Goal: Task Accomplishment & Management: Manage account settings

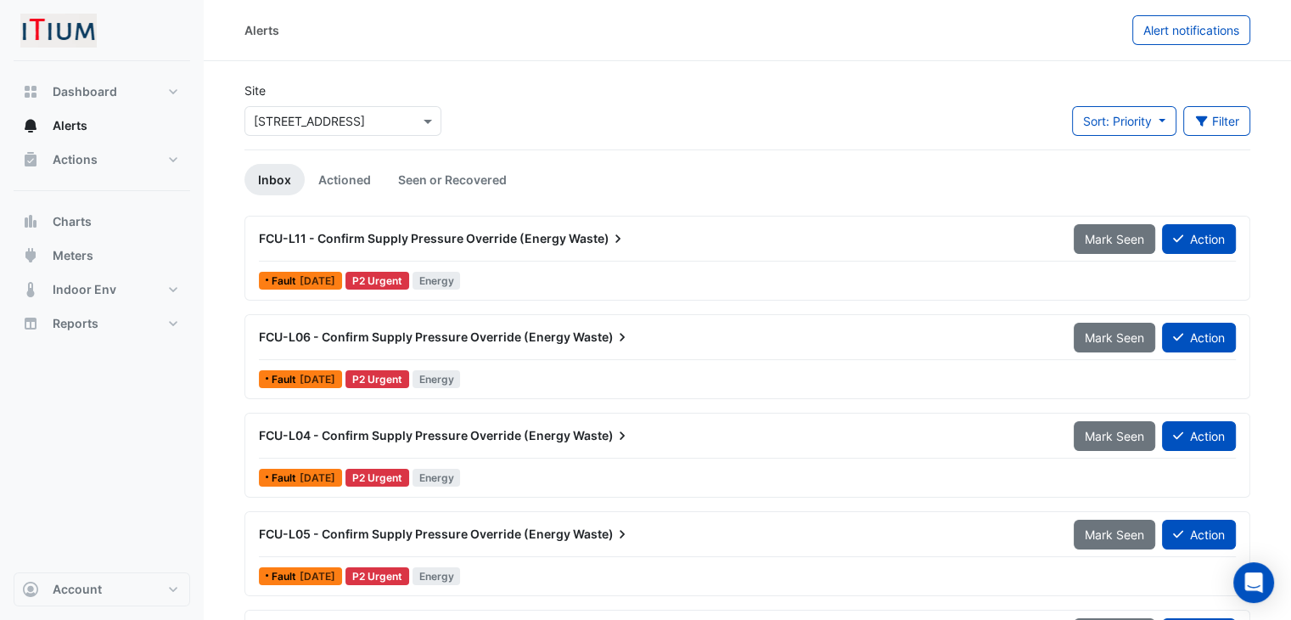
click at [615, 239] on icon at bounding box center [617, 238] width 5 height 8
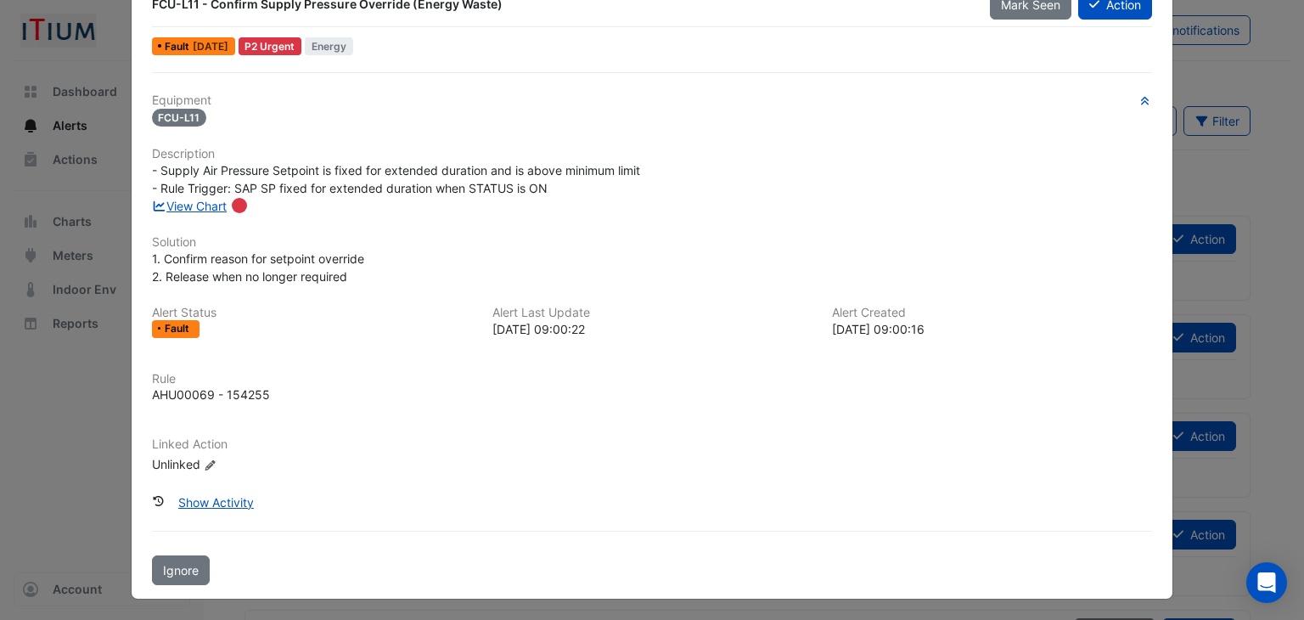
scroll to position [48, 0]
click at [185, 211] on div "View Chart" at bounding box center [652, 207] width 1021 height 18
click at [188, 199] on link "View Chart" at bounding box center [190, 206] width 76 height 14
click at [416, 188] on span "- Supply Air Pressure Setpoint is fixed for extended duration and is above mini…" at bounding box center [396, 180] width 488 height 32
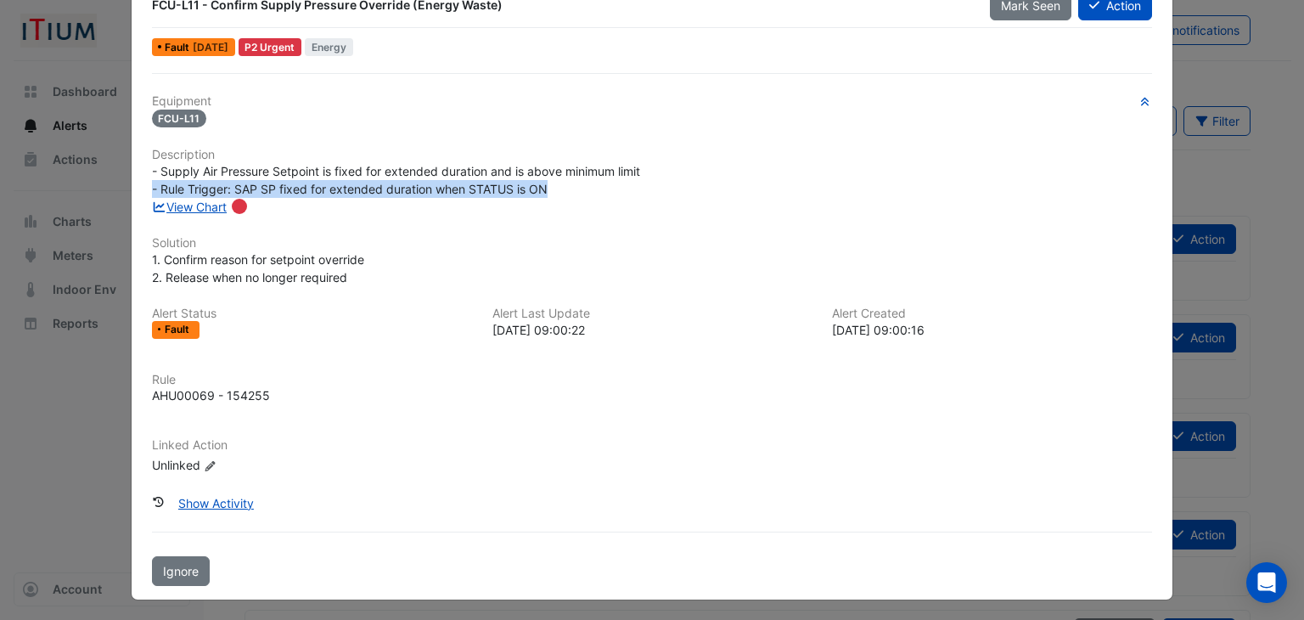
click at [416, 188] on span "- Supply Air Pressure Setpoint is fixed for extended duration and is above mini…" at bounding box center [396, 180] width 488 height 32
click at [388, 194] on div "- Supply Air Pressure Setpoint is fixed for extended duration and is above mini…" at bounding box center [652, 180] width 1001 height 36
click at [302, 263] on span "1. Confirm reason for setpoint override 2. Release when no longer required" at bounding box center [258, 268] width 212 height 32
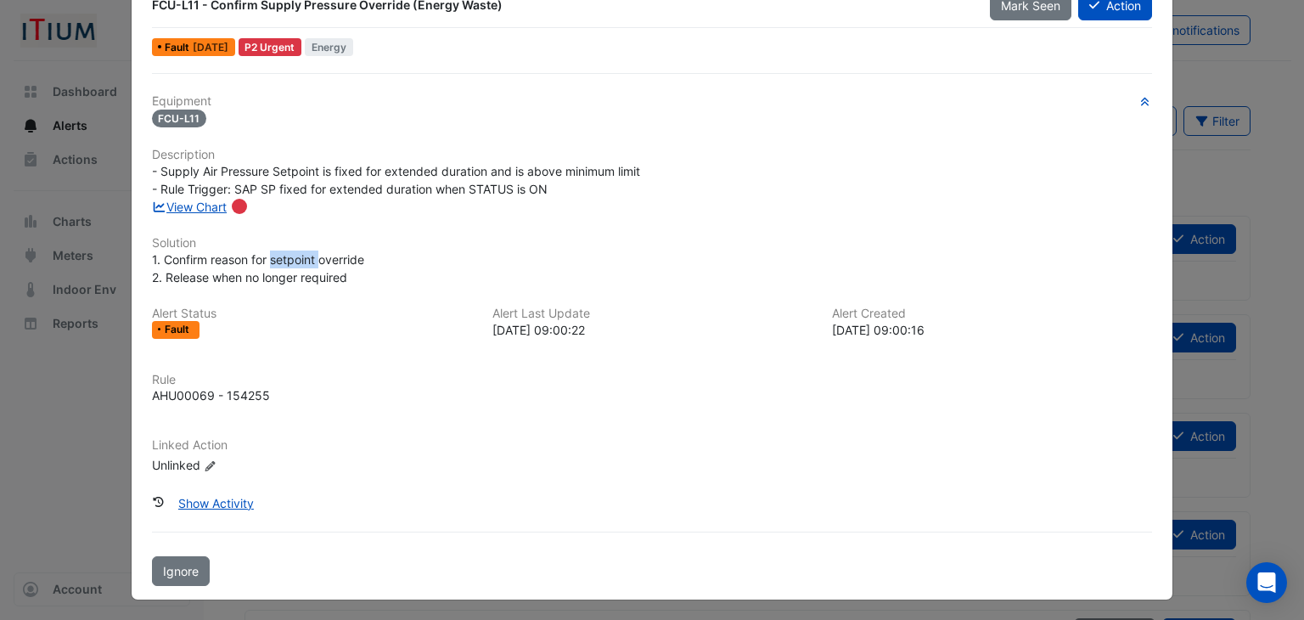
click at [302, 263] on span "1. Confirm reason for setpoint override 2. Release when no longer required" at bounding box center [258, 268] width 212 height 32
click at [317, 278] on span "1. Confirm reason for setpoint override 2. Release when no longer required" at bounding box center [258, 268] width 212 height 32
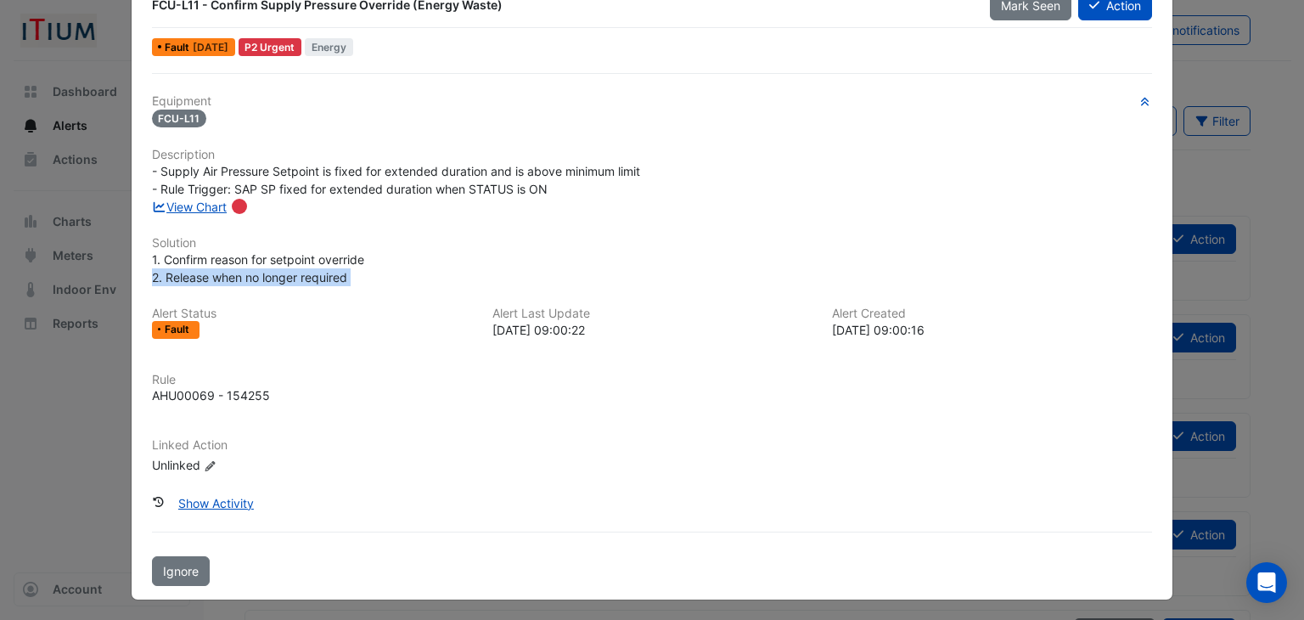
click at [452, 275] on div "1. Confirm reason for setpoint override 2. Release when no longer required" at bounding box center [652, 268] width 1001 height 36
click at [411, 178] on span "- Supply Air Pressure Setpoint is fixed for extended duration and is above mini…" at bounding box center [396, 180] width 488 height 32
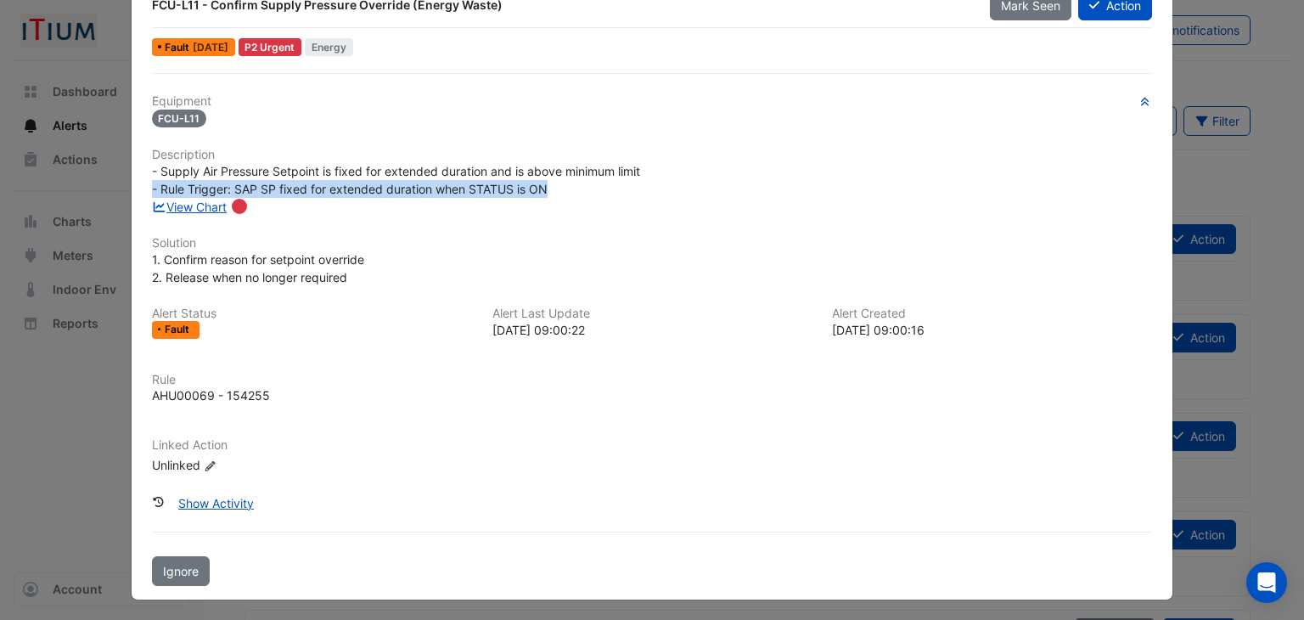
click at [411, 178] on span "- Supply Air Pressure Setpoint is fixed for extended duration and is above mini…" at bounding box center [396, 180] width 488 height 32
click at [384, 181] on span "- Supply Air Pressure Setpoint is fixed for extended duration and is above mini…" at bounding box center [396, 180] width 488 height 32
click at [463, 199] on div "View Chart" at bounding box center [652, 207] width 1021 height 18
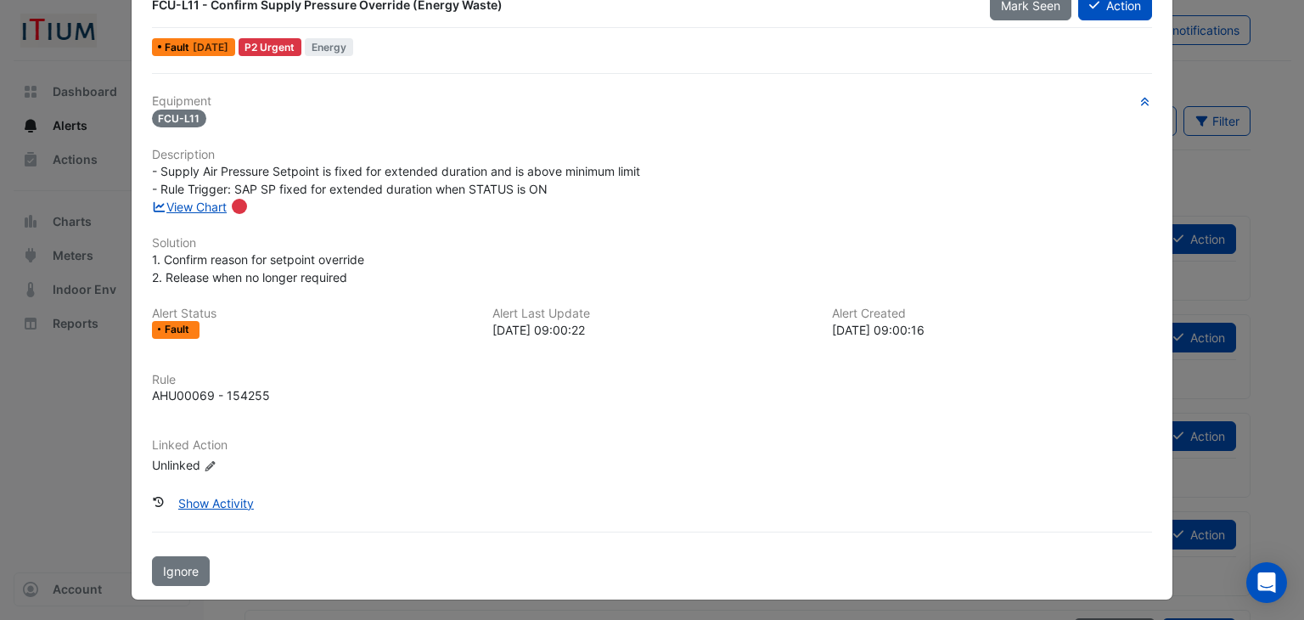
click at [1166, 266] on div "FCU-L11 - Confirm Supply Pressure Override (Energy Waste) Mark Seen Action Faul…" at bounding box center [652, 287] width 1043 height 625
click at [567, 171] on span "- Supply Air Pressure Setpoint is fixed for extended duration and is above mini…" at bounding box center [396, 180] width 488 height 32
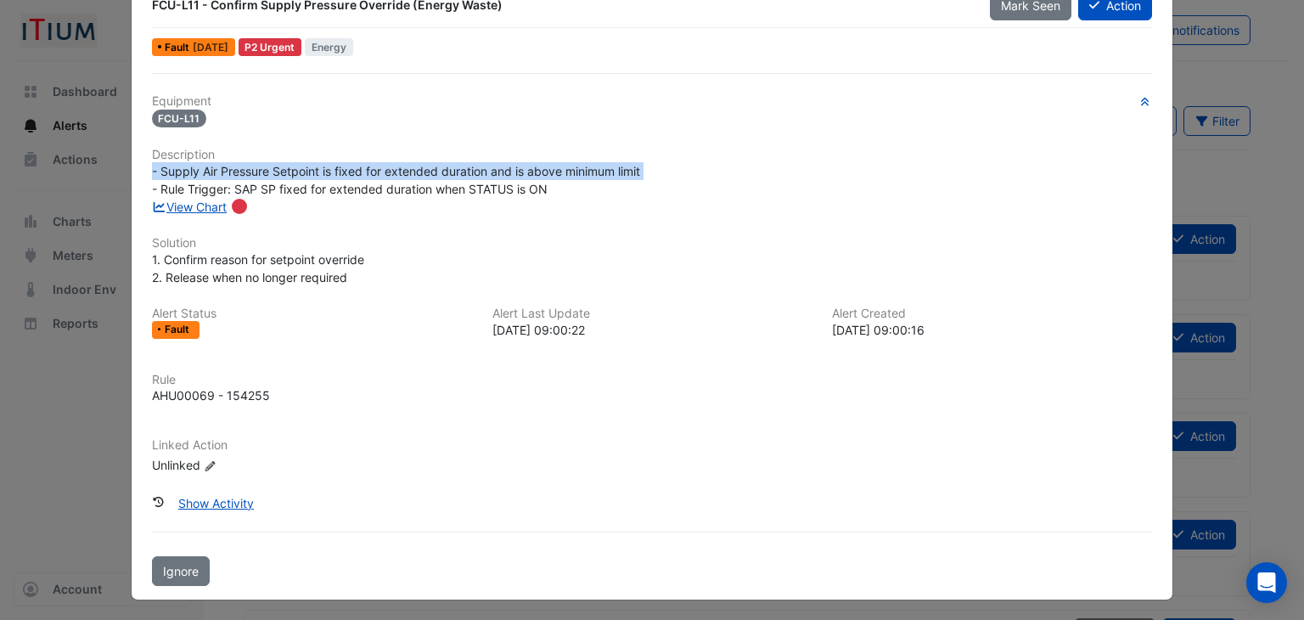
click at [567, 171] on span "- Supply Air Pressure Setpoint is fixed for extended duration and is above mini…" at bounding box center [396, 180] width 488 height 32
click at [671, 164] on div "- Supply Air Pressure Setpoint is fixed for extended duration and is above mini…" at bounding box center [652, 180] width 1001 height 36
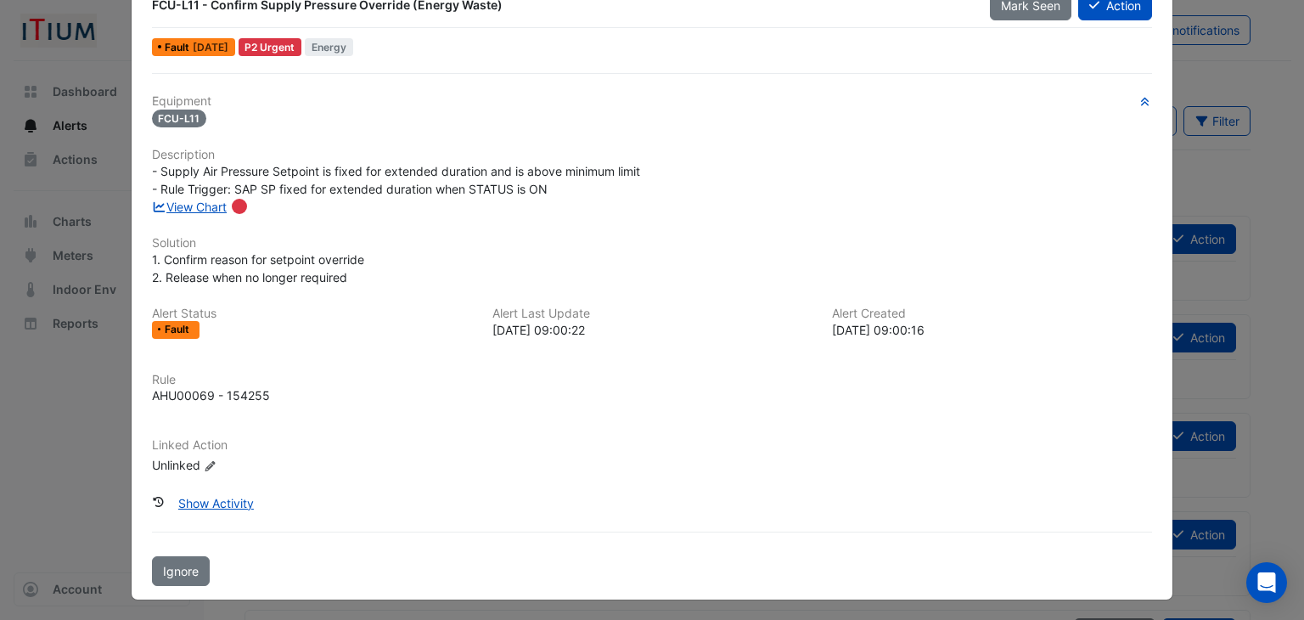
click at [613, 170] on span "- Supply Air Pressure Setpoint is fixed for extended duration and is above mini…" at bounding box center [396, 180] width 488 height 32
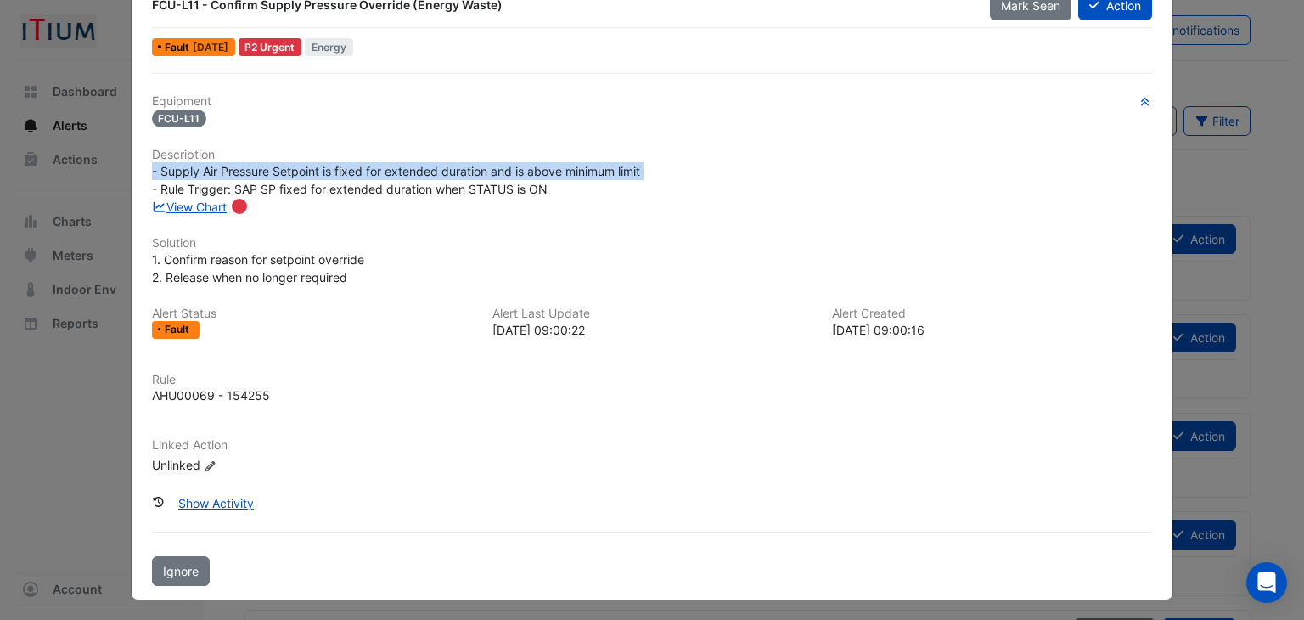
click at [613, 170] on span "- Supply Air Pressure Setpoint is fixed for extended duration and is above mini…" at bounding box center [396, 180] width 488 height 32
click at [613, 168] on span "- Supply Air Pressure Setpoint is fixed for extended duration and is above mini…" at bounding box center [396, 180] width 488 height 32
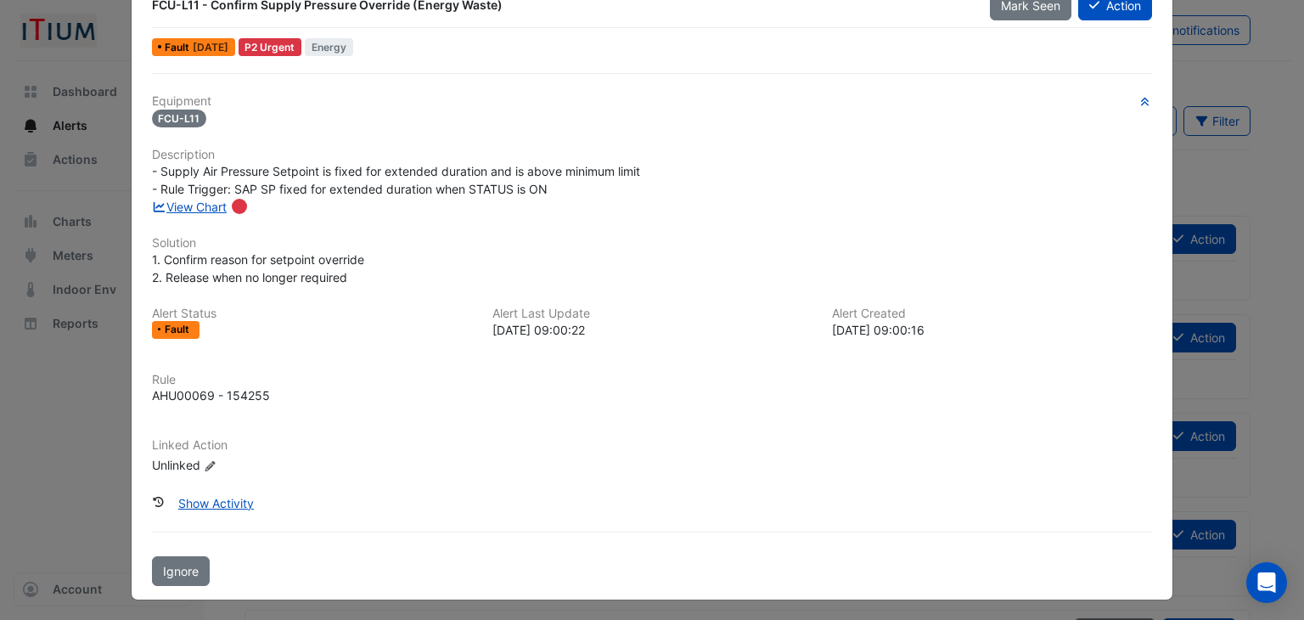
click at [1196, 126] on ngb-modal-window "FCU-L11 - Confirm Supply Pressure Override (Energy Waste) Mark Seen Action Faul…" at bounding box center [652, 310] width 1304 height 620
click at [1192, 126] on ngb-modal-window "FCU-L11 - Confirm Supply Pressure Override (Energy Waste) Mark Seen Action Faul…" at bounding box center [652, 310] width 1304 height 620
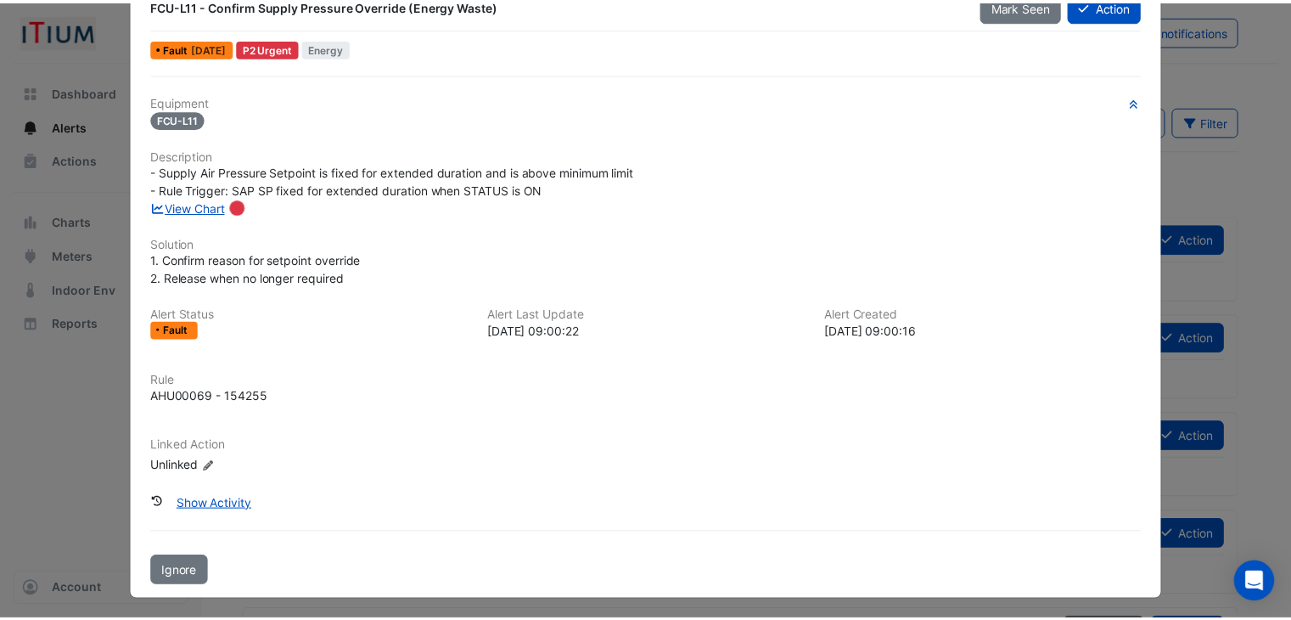
scroll to position [0, 0]
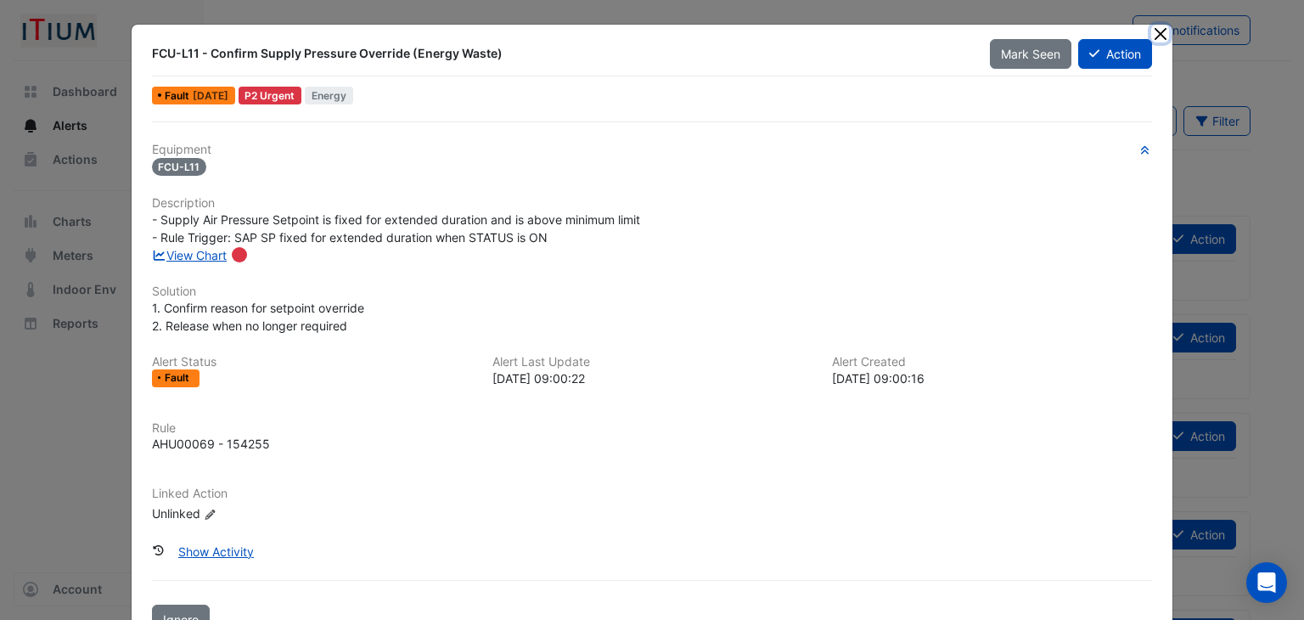
click at [1151, 29] on button "Close" at bounding box center [1160, 34] width 18 height 18
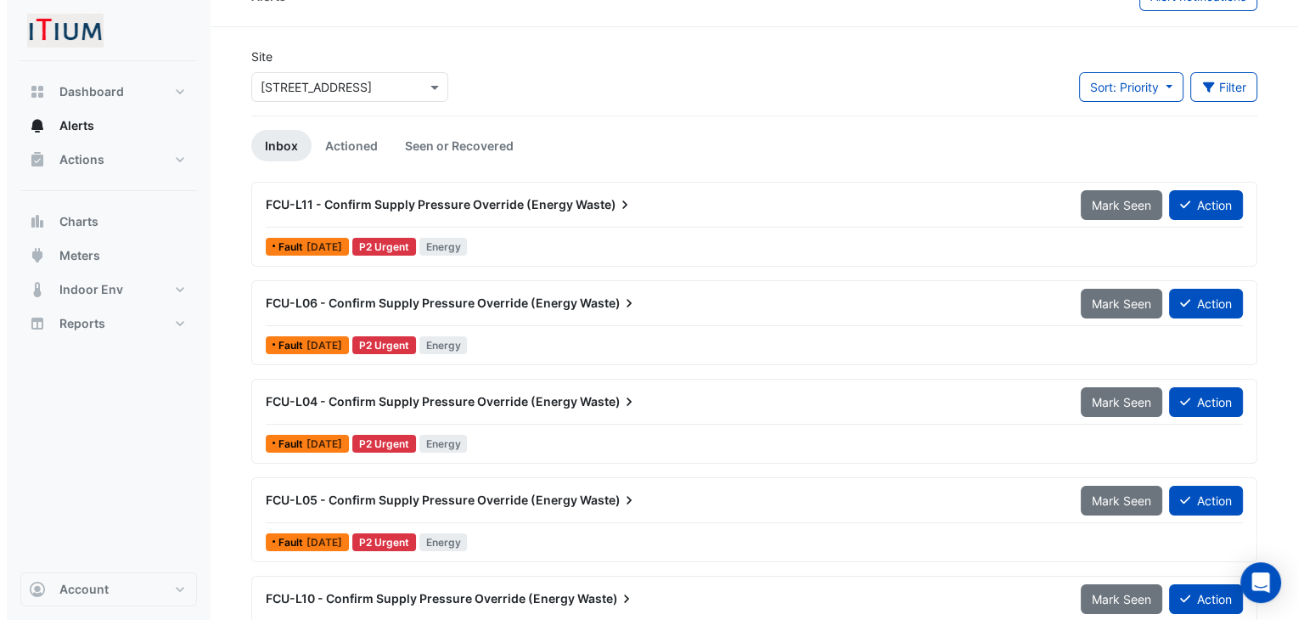
scroll to position [40, 0]
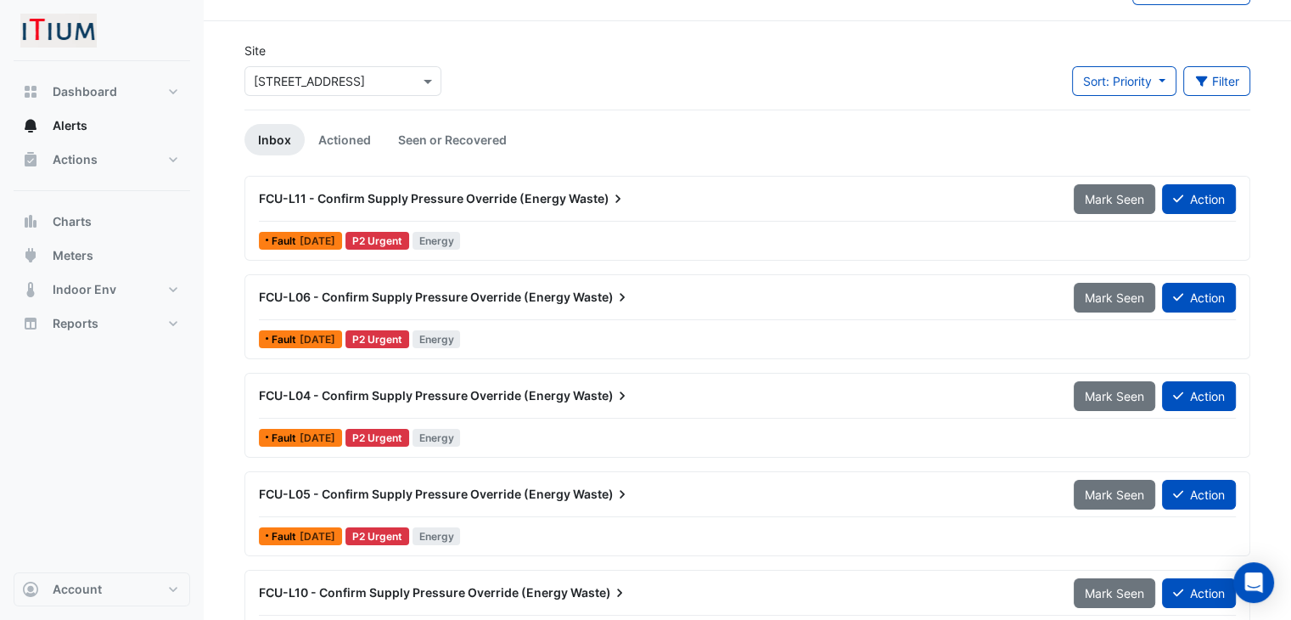
click at [468, 291] on span "FCU-L06 - Confirm Supply Pressure Override (Energy" at bounding box center [414, 296] width 311 height 14
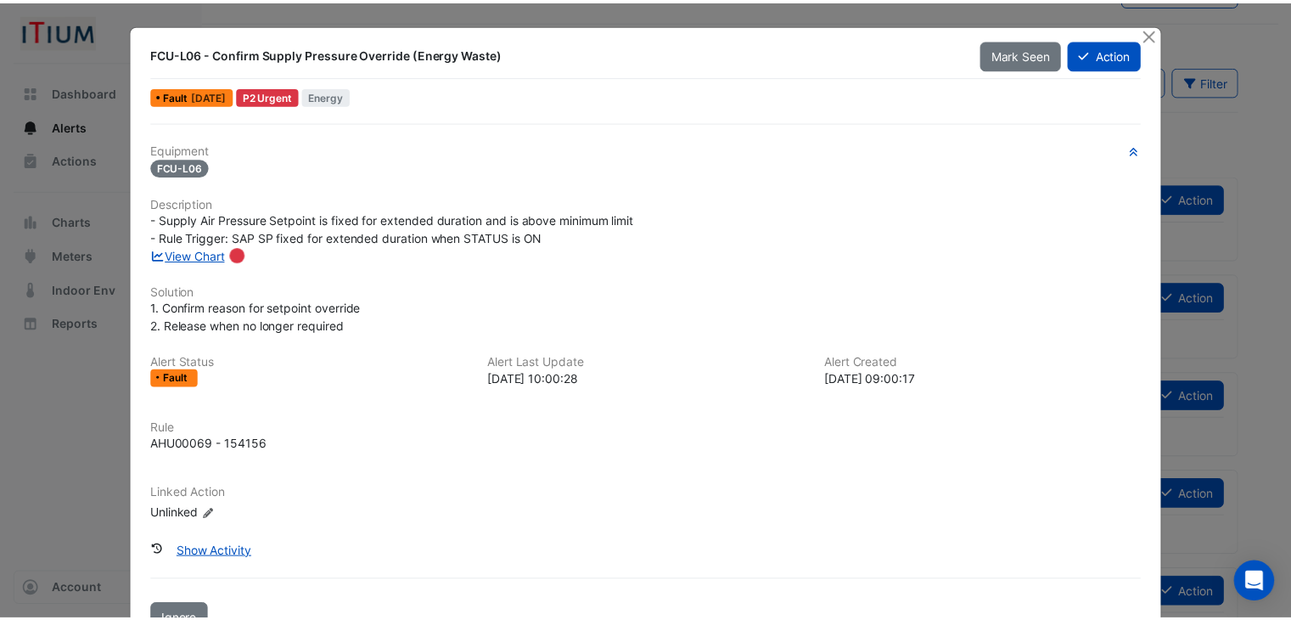
scroll to position [20, 0]
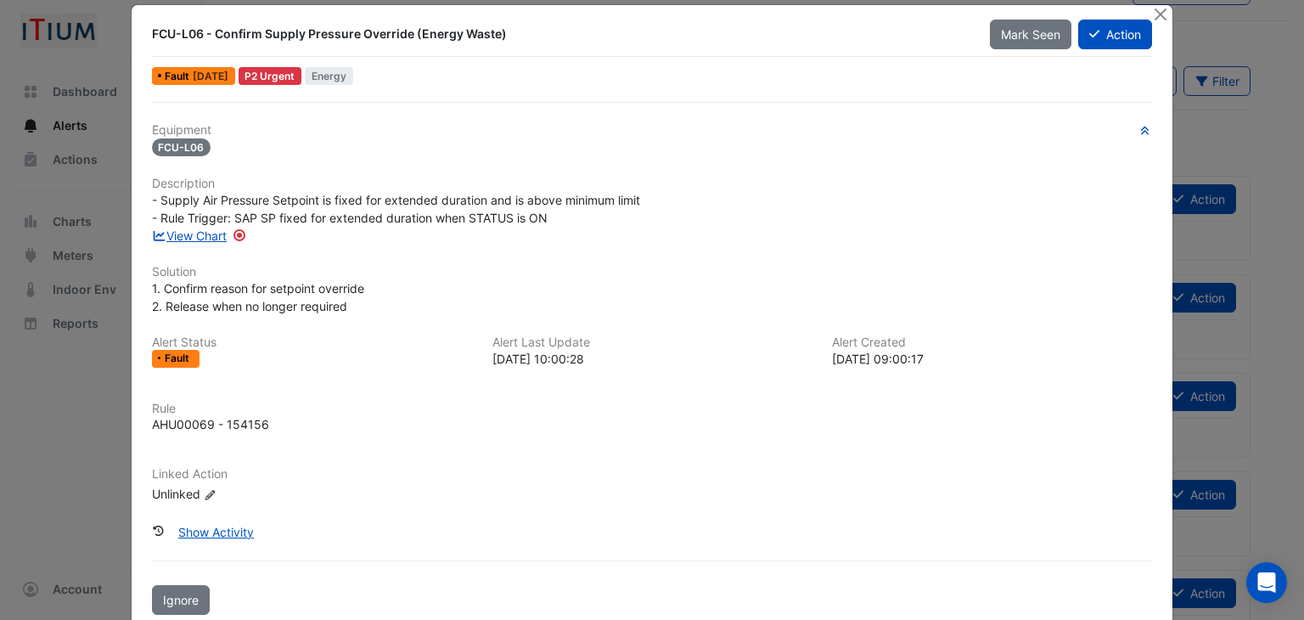
click at [198, 222] on span "- Supply Air Pressure Setpoint is fixed for extended duration and is above mini…" at bounding box center [396, 209] width 488 height 32
click at [194, 233] on link "View Chart" at bounding box center [190, 235] width 76 height 14
click at [433, 199] on span "- Supply Air Pressure Setpoint is fixed for extended duration and is above mini…" at bounding box center [396, 209] width 488 height 32
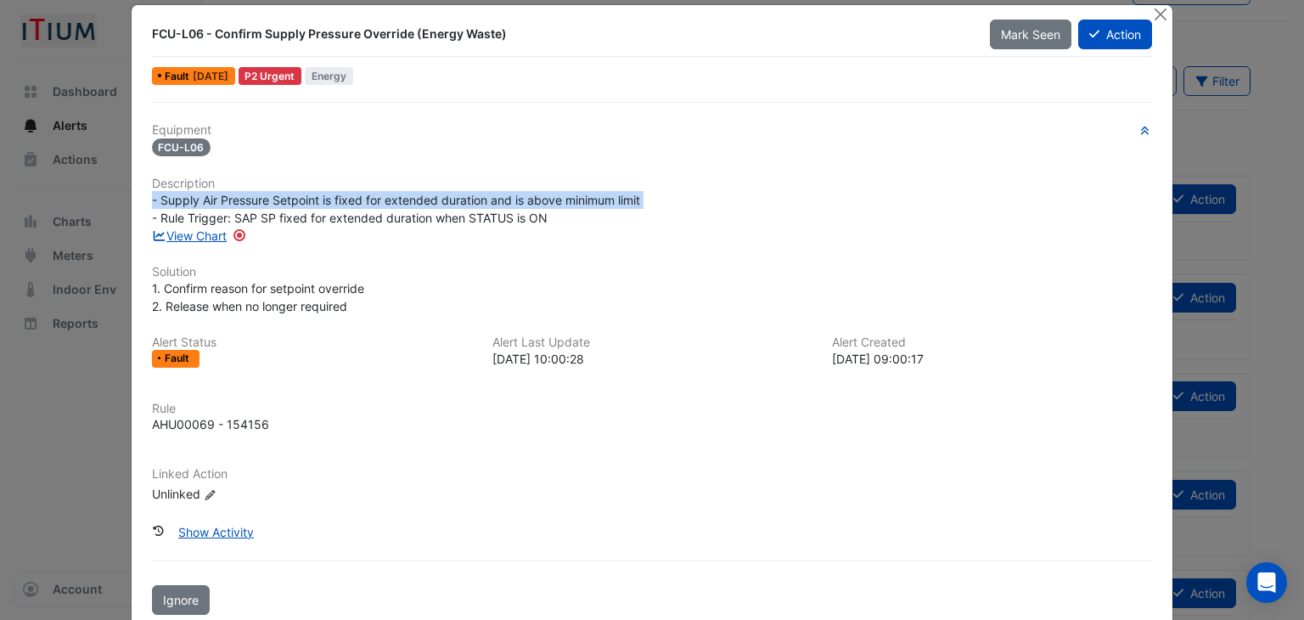
click at [433, 199] on span "- Supply Air Pressure Setpoint is fixed for extended duration and is above mini…" at bounding box center [396, 209] width 488 height 32
click at [401, 200] on span "- Supply Air Pressure Setpoint is fixed for extended duration and is above mini…" at bounding box center [396, 209] width 488 height 32
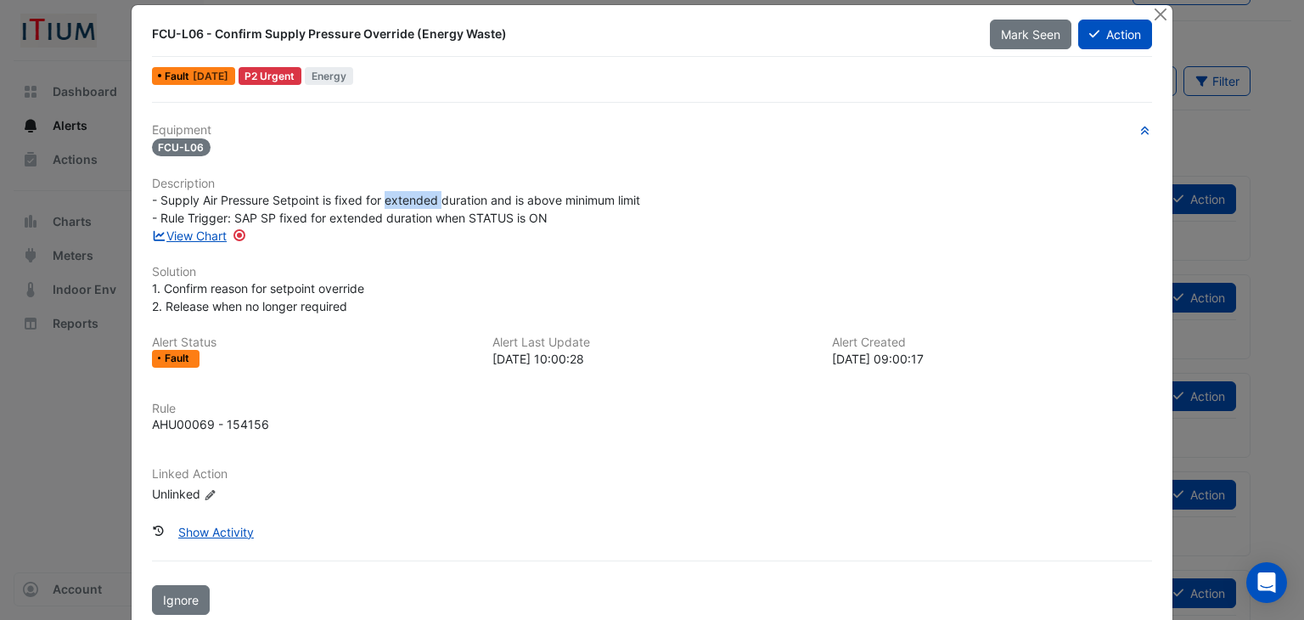
click at [401, 200] on span "- Supply Air Pressure Setpoint is fixed for extended duration and is above mini…" at bounding box center [396, 209] width 488 height 32
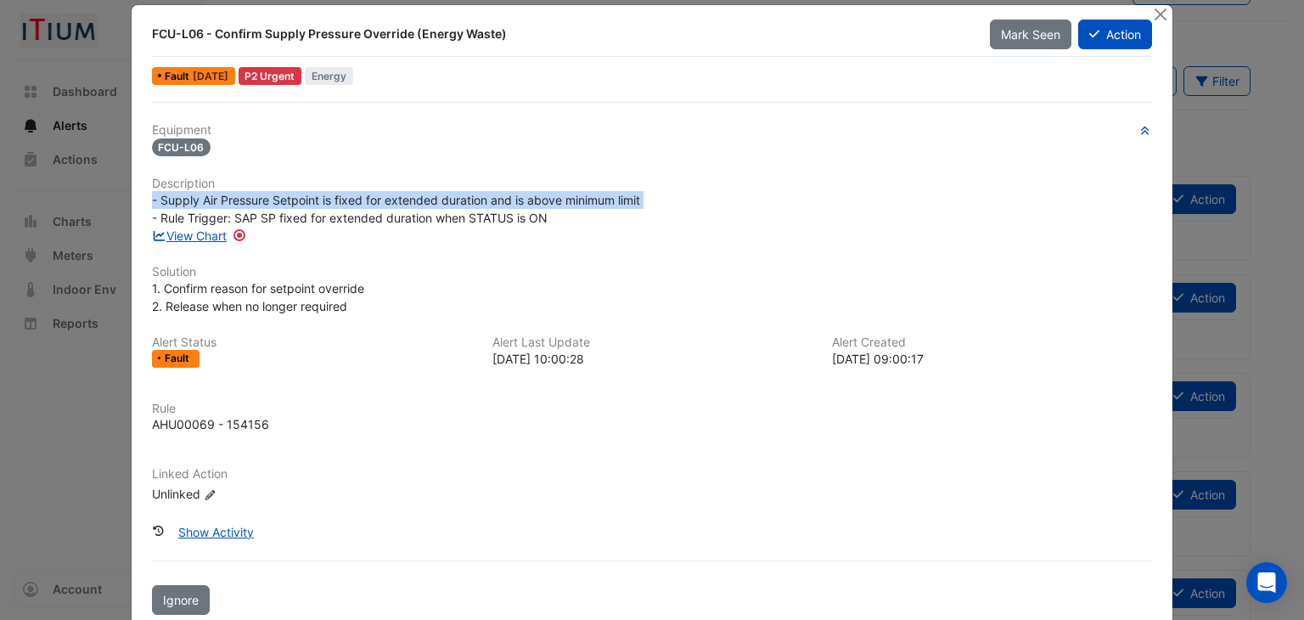
click at [401, 200] on span "- Supply Air Pressure Setpoint is fixed for extended duration and is above mini…" at bounding box center [396, 209] width 488 height 32
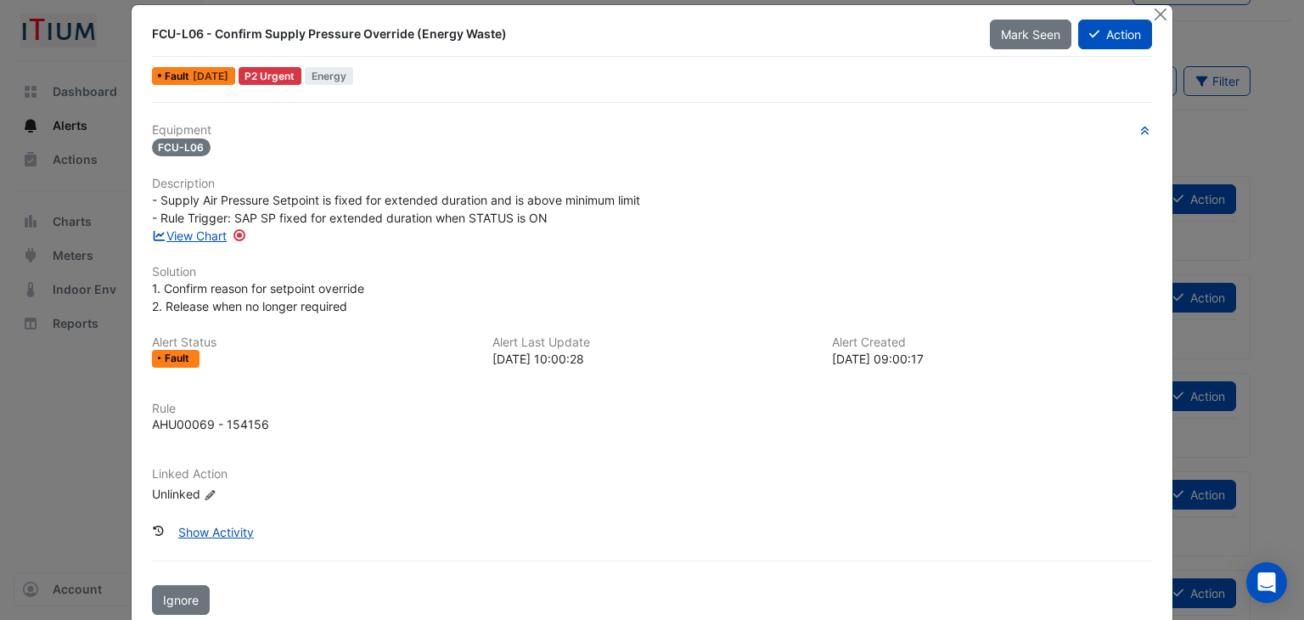
click at [390, 211] on span "- Supply Air Pressure Setpoint is fixed for extended duration and is above mini…" at bounding box center [396, 209] width 488 height 32
click at [293, 298] on span "1. Confirm reason for setpoint override 2. Release when no longer required" at bounding box center [258, 297] width 212 height 32
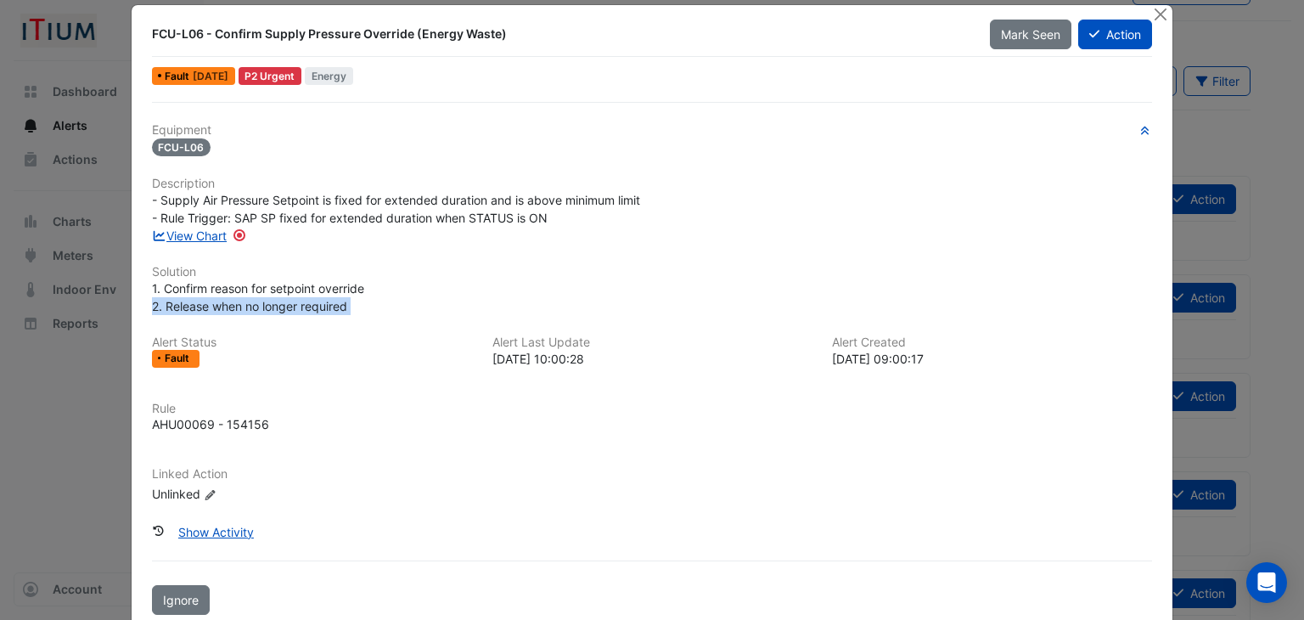
click at [293, 298] on span "1. Confirm reason for setpoint override 2. Release when no longer required" at bounding box center [258, 297] width 212 height 32
click at [286, 306] on span "1. Confirm reason for setpoint override 2. Release when no longer required" at bounding box center [258, 297] width 212 height 32
click at [1154, 7] on button "Close" at bounding box center [1160, 14] width 18 height 18
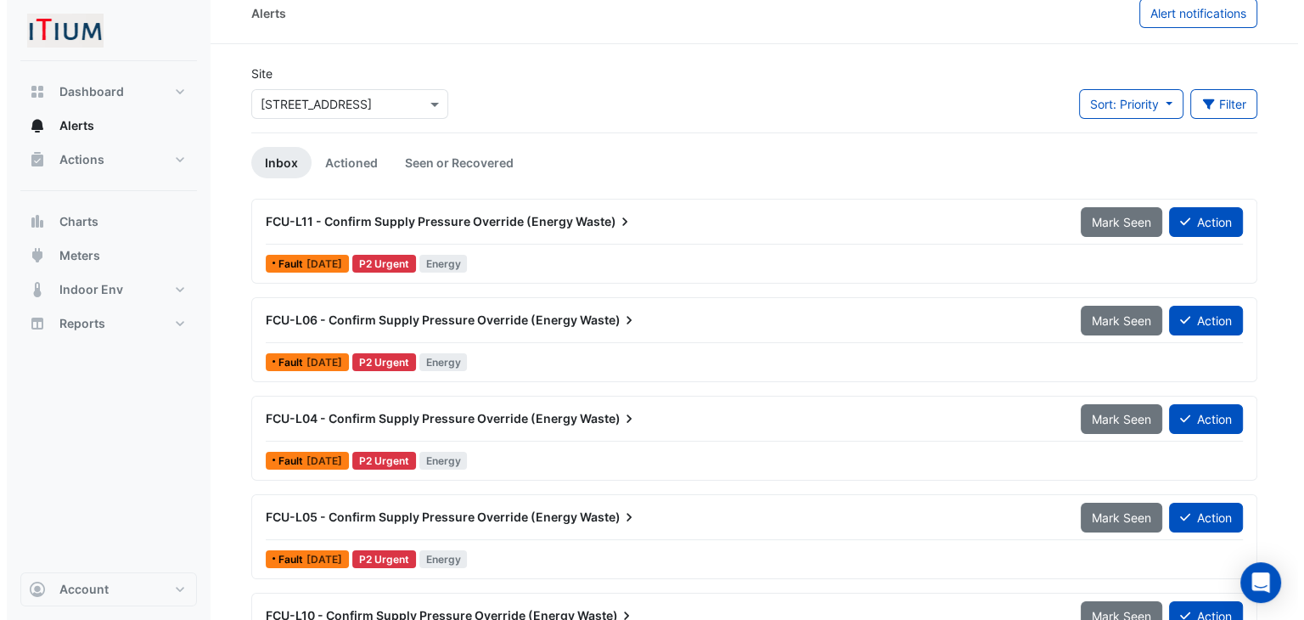
scroll to position [9, 0]
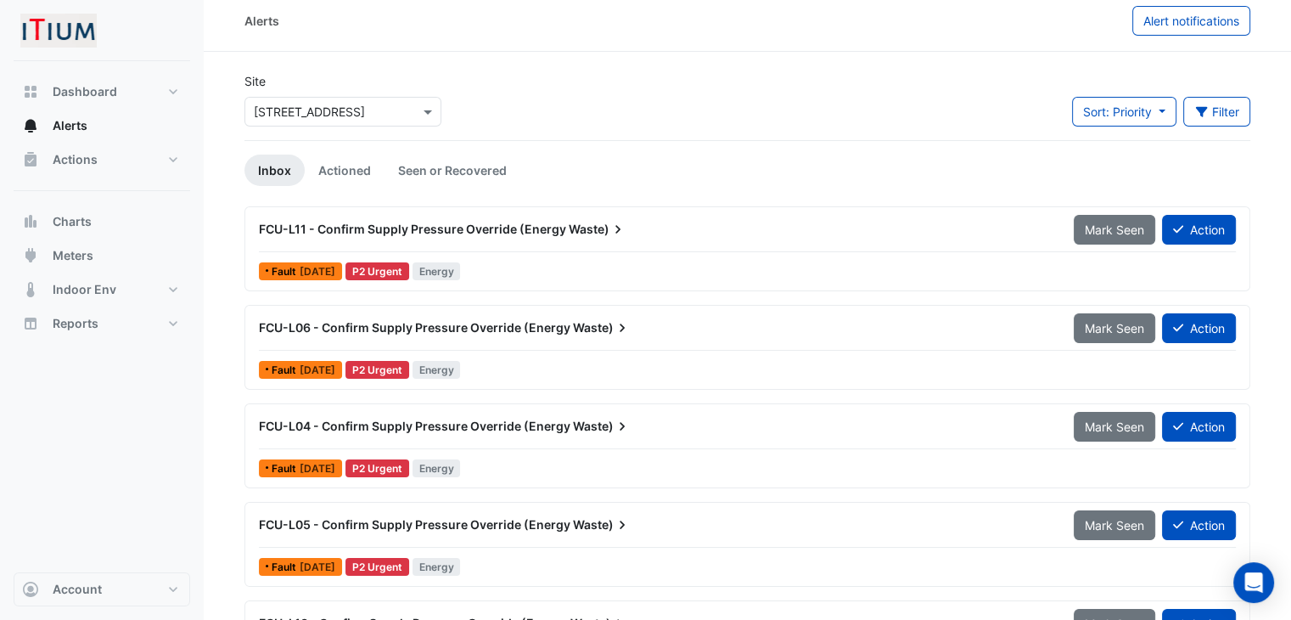
click at [552, 337] on div "FCU-L06 - Confirm Supply Pressure Override (Energy Waste)" at bounding box center [656, 327] width 815 height 31
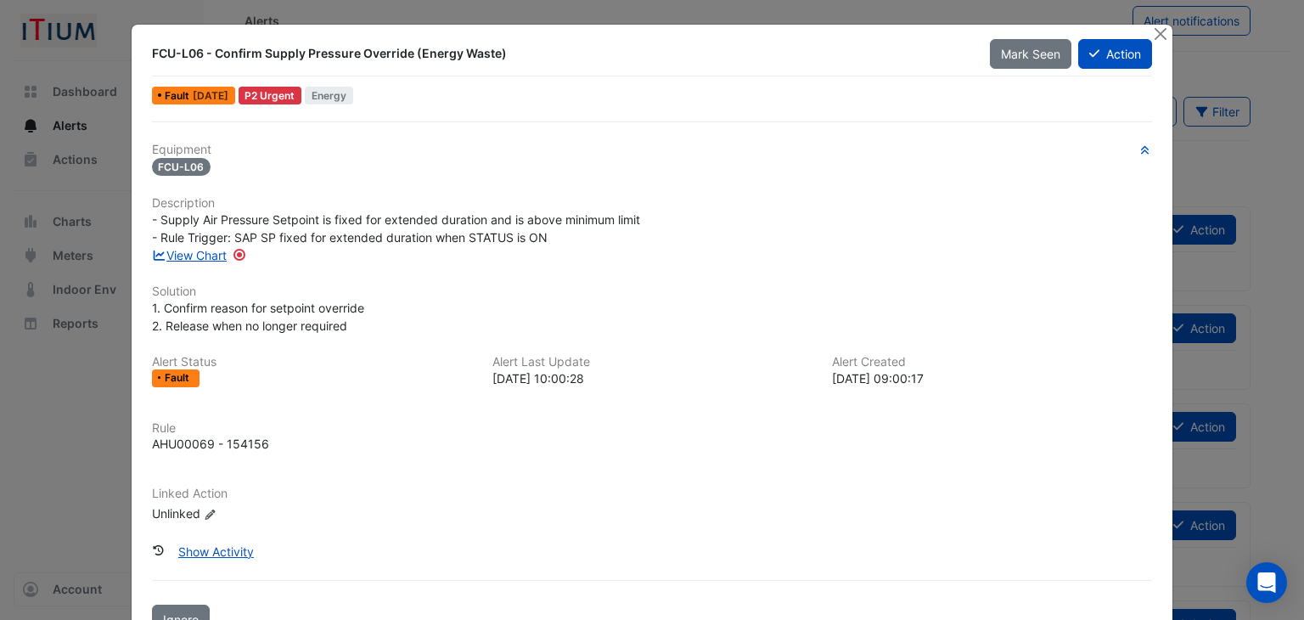
click at [1231, 151] on ngb-modal-window "FCU-L06 - Confirm Supply Pressure Override (Energy Waste) Mark Seen Action Faul…" at bounding box center [652, 310] width 1304 height 620
click at [1151, 37] on button "Close" at bounding box center [1160, 34] width 18 height 18
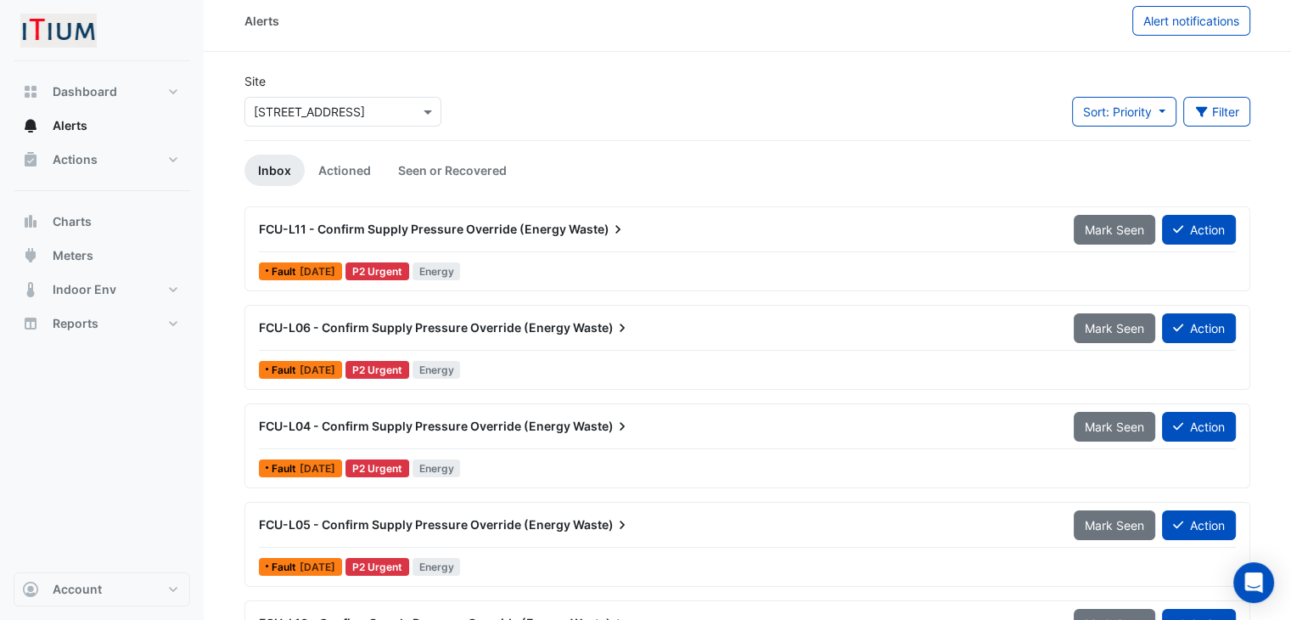
click at [828, 237] on div "FCU-L11 - Confirm Supply Pressure Override (Energy Waste)" at bounding box center [656, 229] width 815 height 31
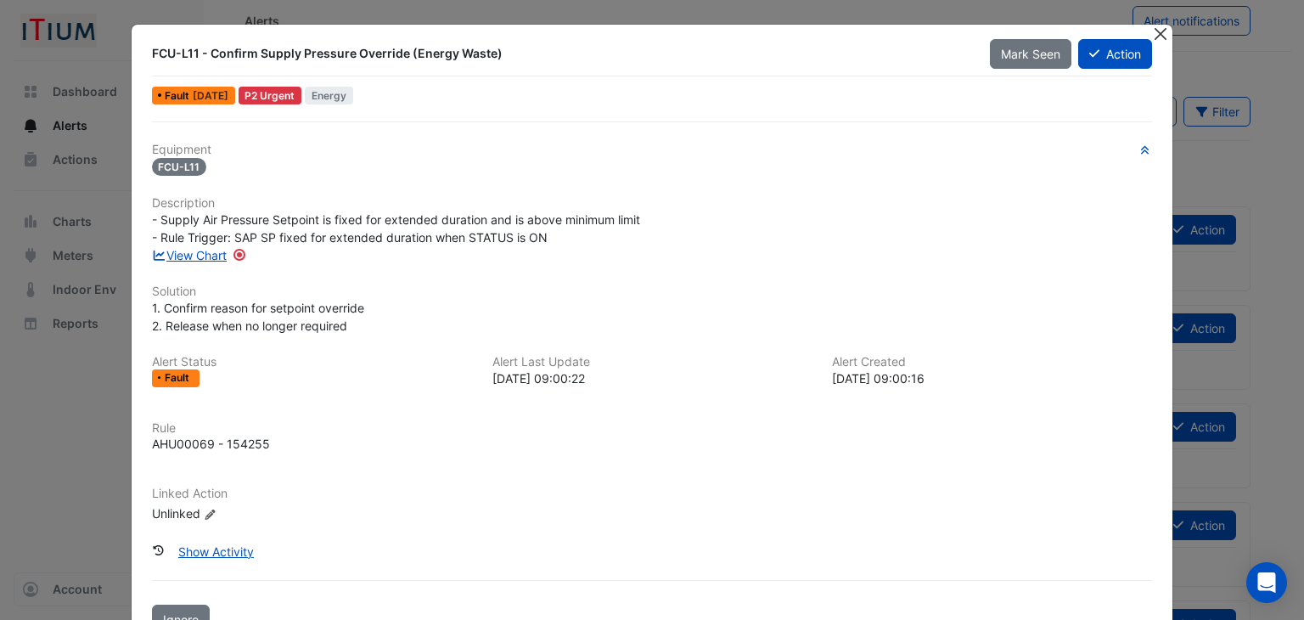
click at [1151, 36] on button "Close" at bounding box center [1160, 34] width 18 height 18
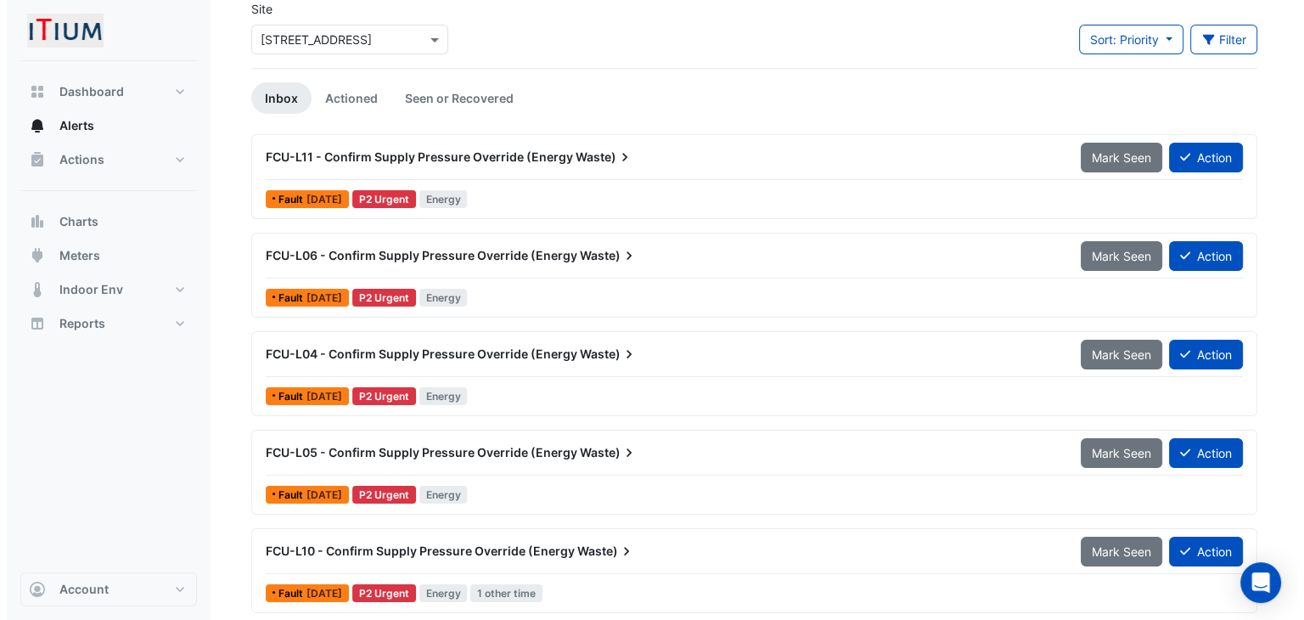
scroll to position [95, 0]
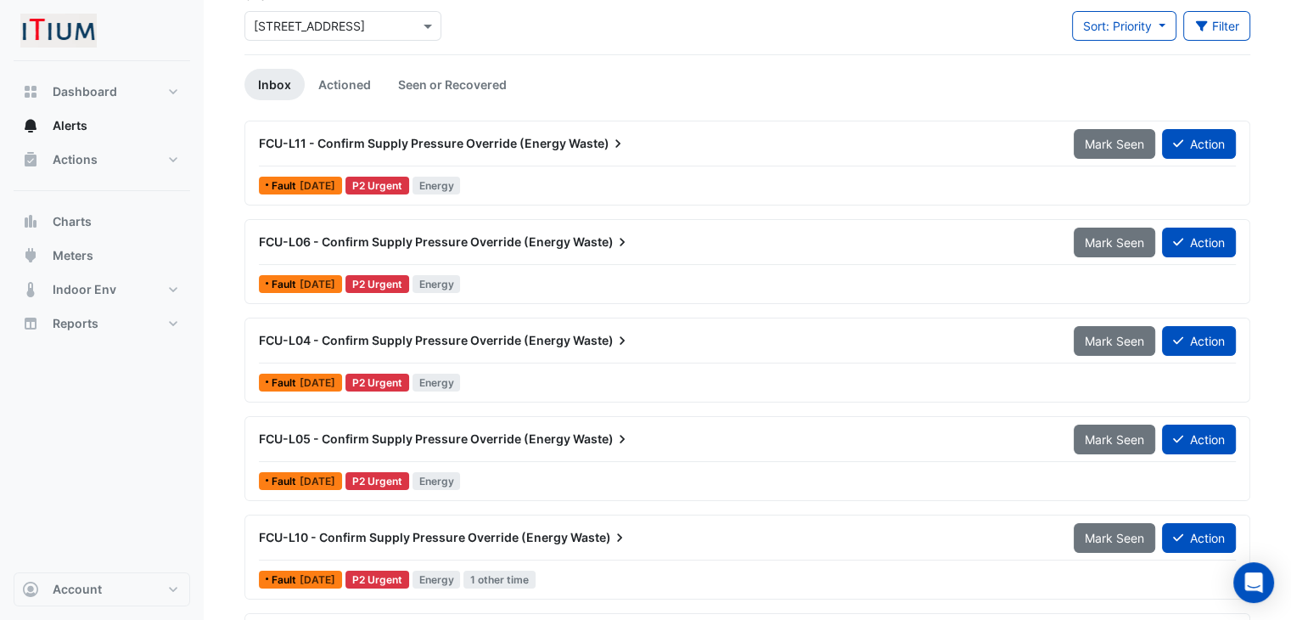
click at [600, 341] on span "Waste)" at bounding box center [602, 340] width 58 height 17
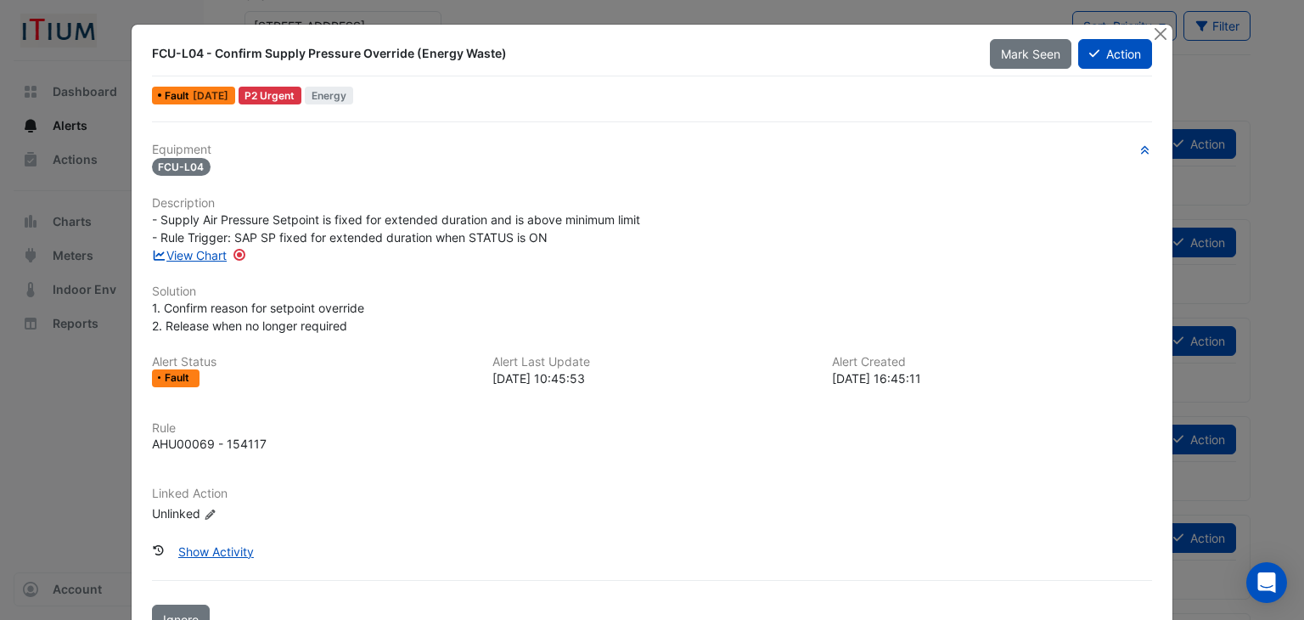
click at [1254, 415] on ngb-modal-window "FCU-L04 - Confirm Supply Pressure Override (Energy Waste) Mark Seen Action Faul…" at bounding box center [652, 310] width 1304 height 620
click at [1283, 299] on ngb-modal-window "FCU-L04 - Confirm Supply Pressure Override (Energy Waste) Mark Seen Action Faul…" at bounding box center [652, 310] width 1304 height 620
click at [1133, 55] on button "Action" at bounding box center [1115, 54] width 74 height 30
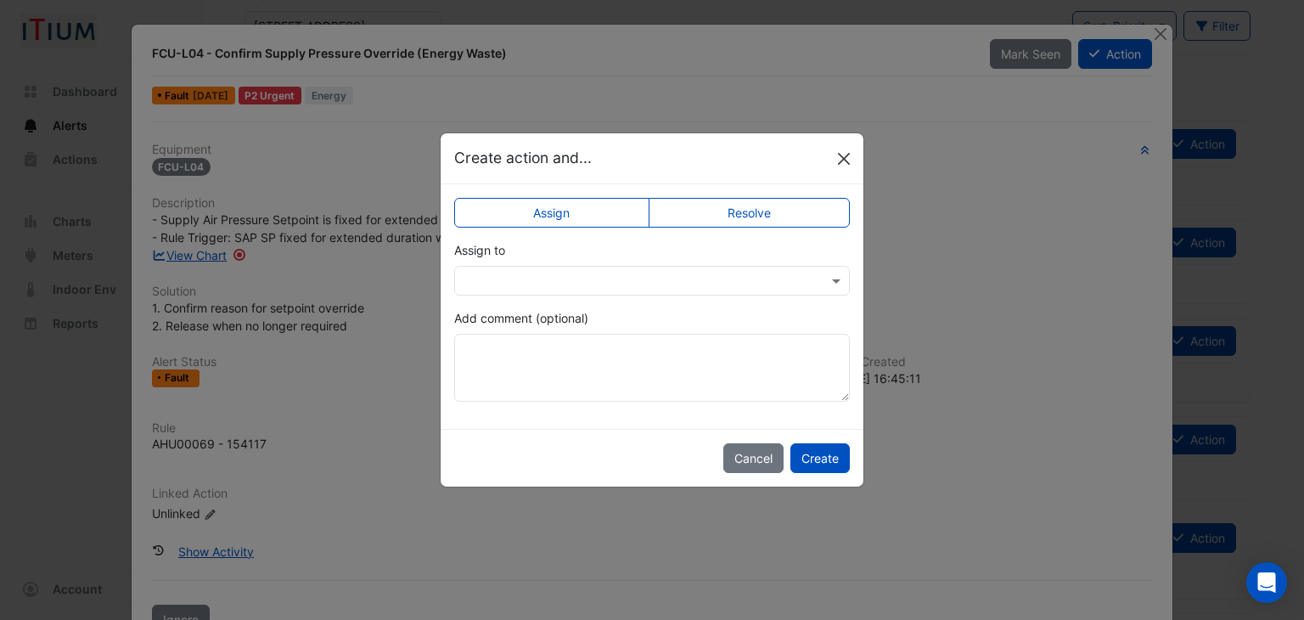
click at [832, 153] on button "Close" at bounding box center [843, 158] width 25 height 25
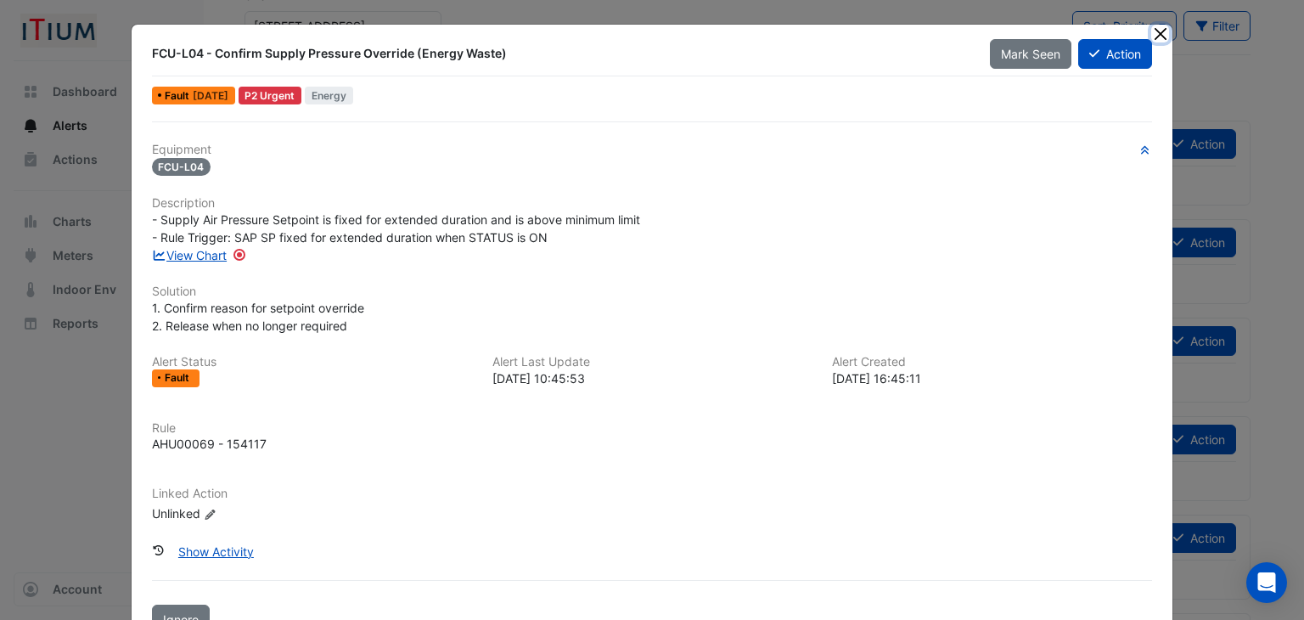
click at [1154, 40] on button "Close" at bounding box center [1160, 34] width 18 height 18
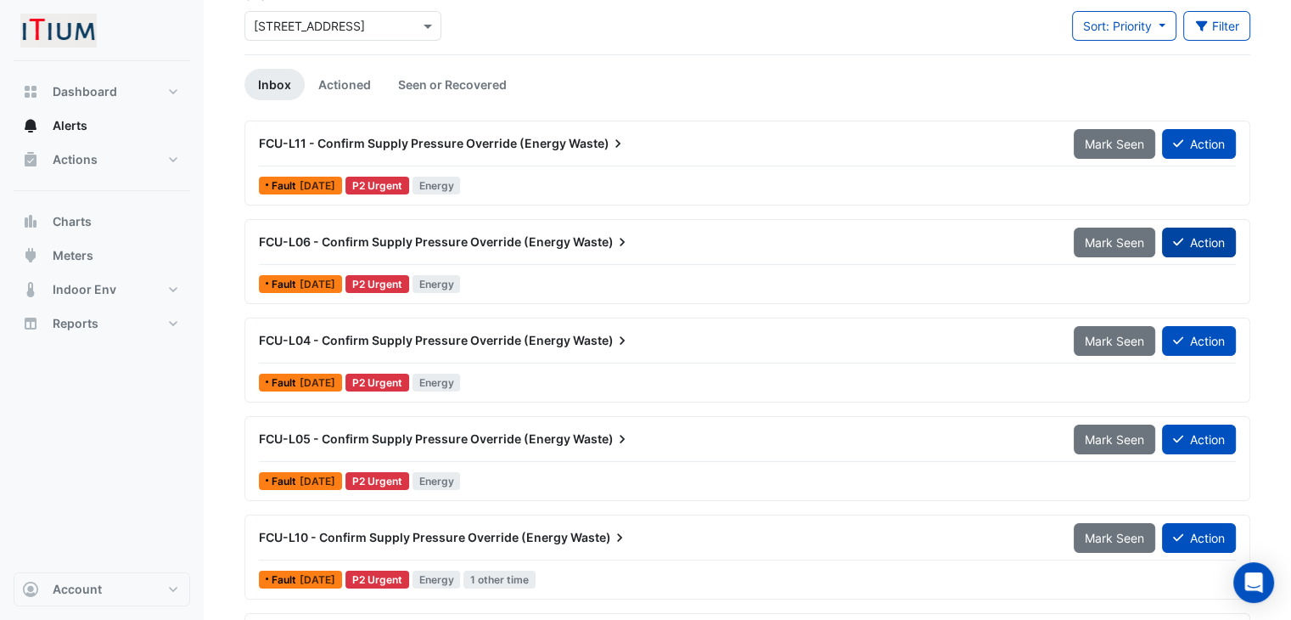
click at [1201, 232] on button "Action" at bounding box center [1199, 242] width 74 height 30
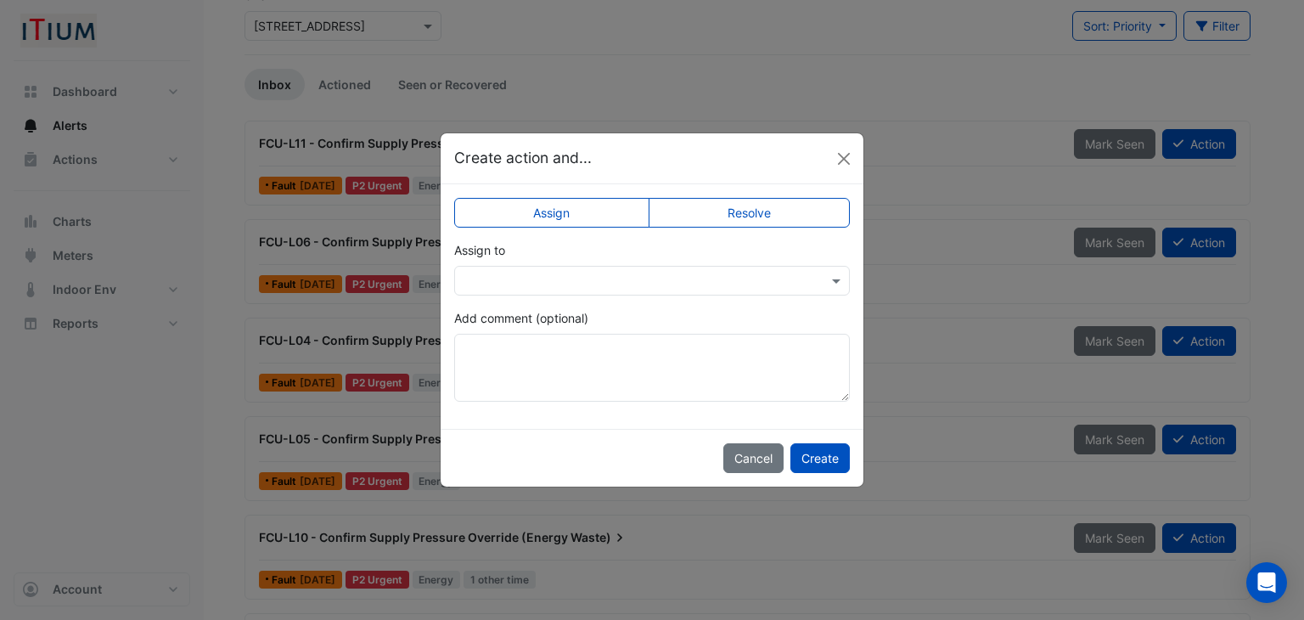
click at [617, 266] on div at bounding box center [652, 281] width 396 height 30
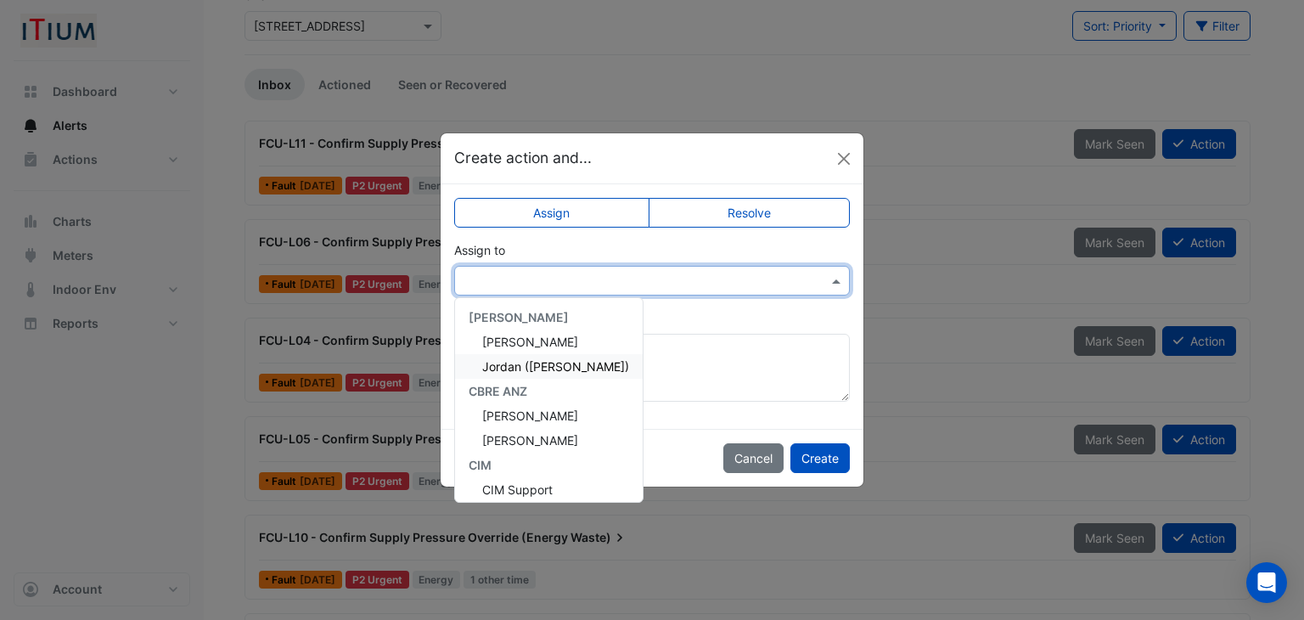
scroll to position [154, 0]
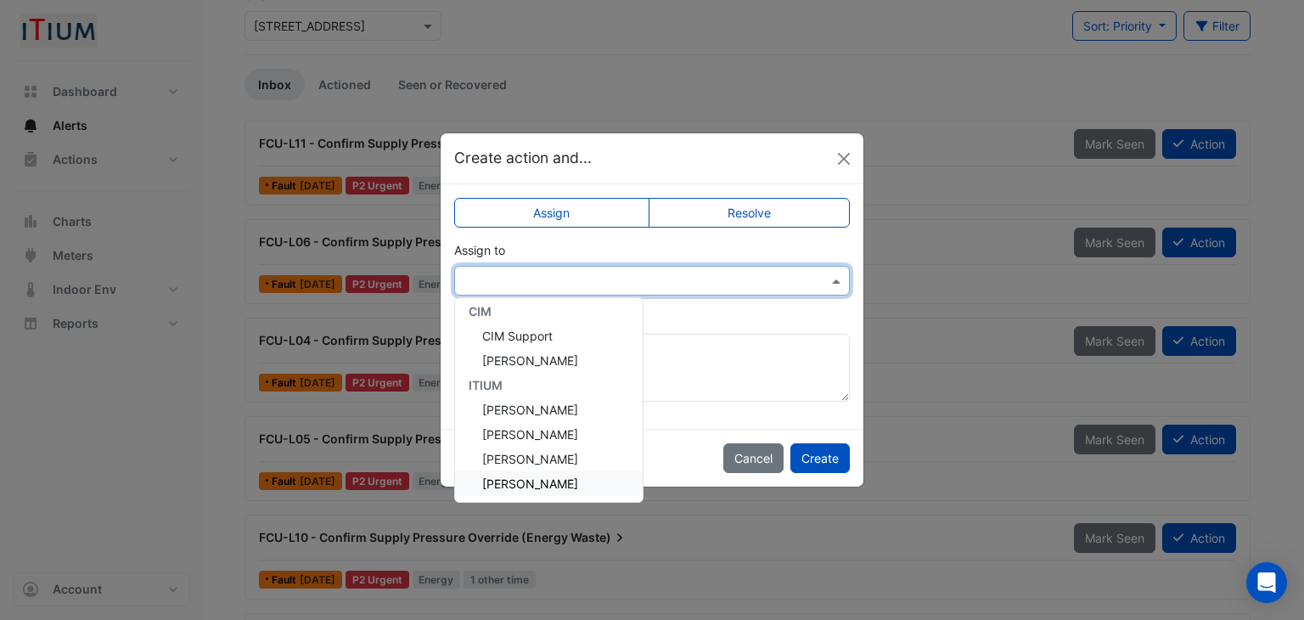
click at [523, 488] on span "William Song" at bounding box center [530, 483] width 96 height 14
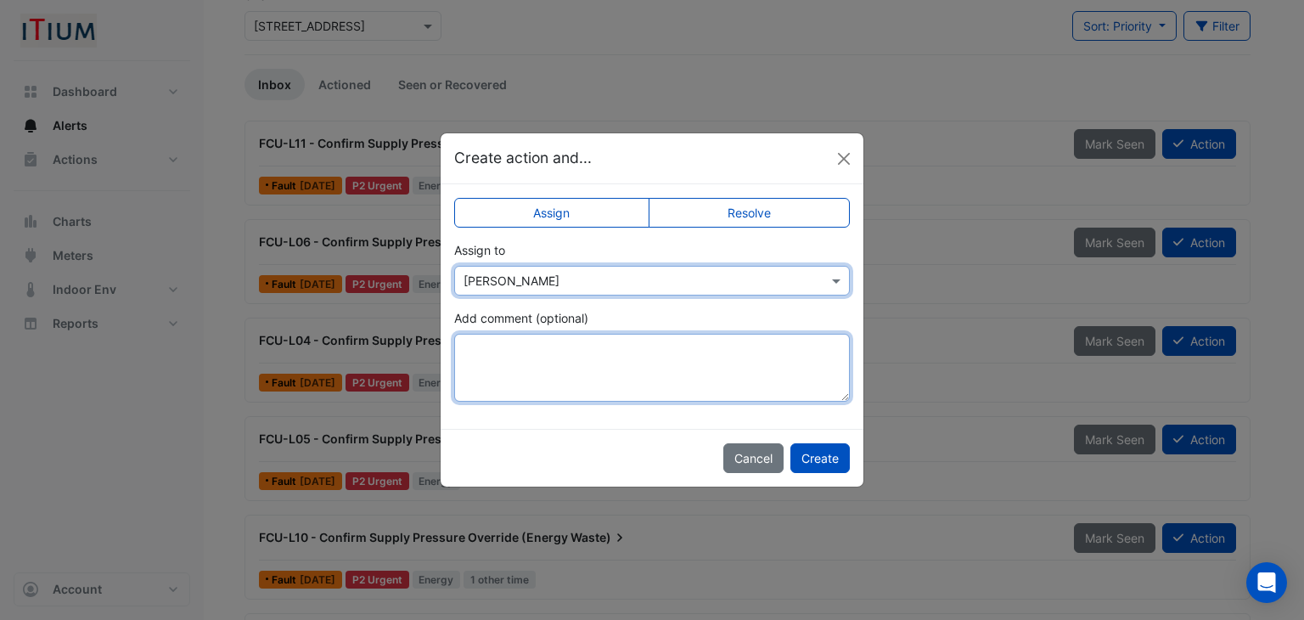
click at [519, 393] on textarea "Add comment (optional)" at bounding box center [652, 368] width 396 height 68
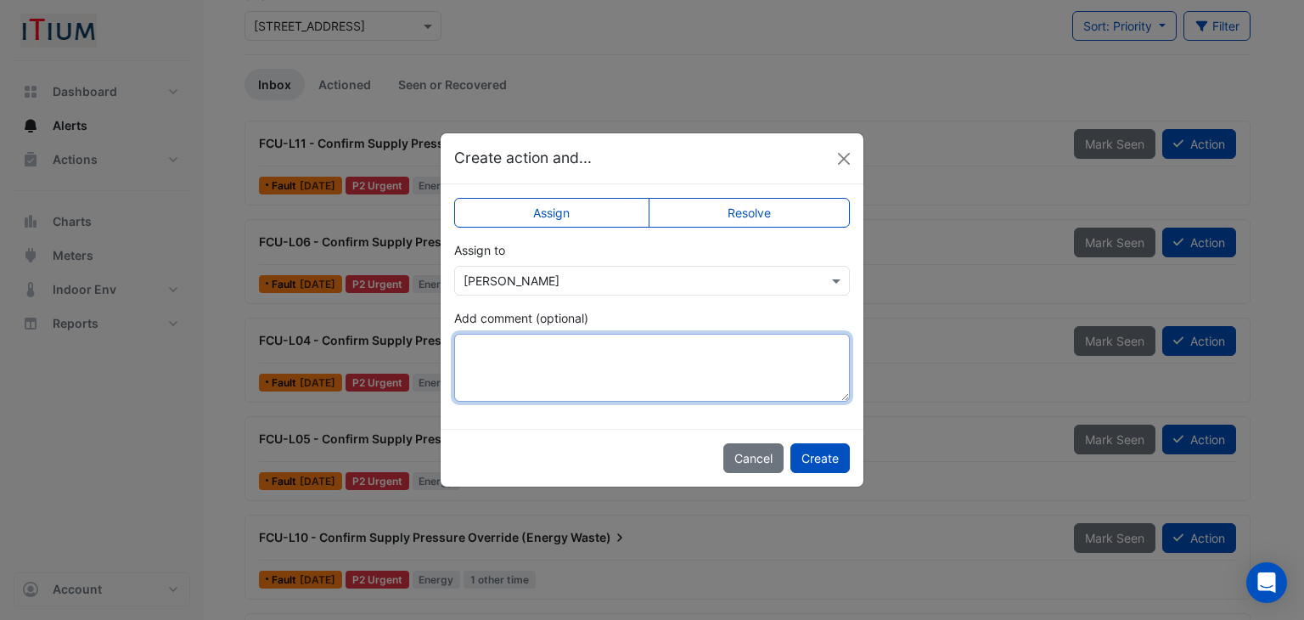
type textarea "*"
click at [469, 345] on textarea "**********" at bounding box center [652, 368] width 396 height 68
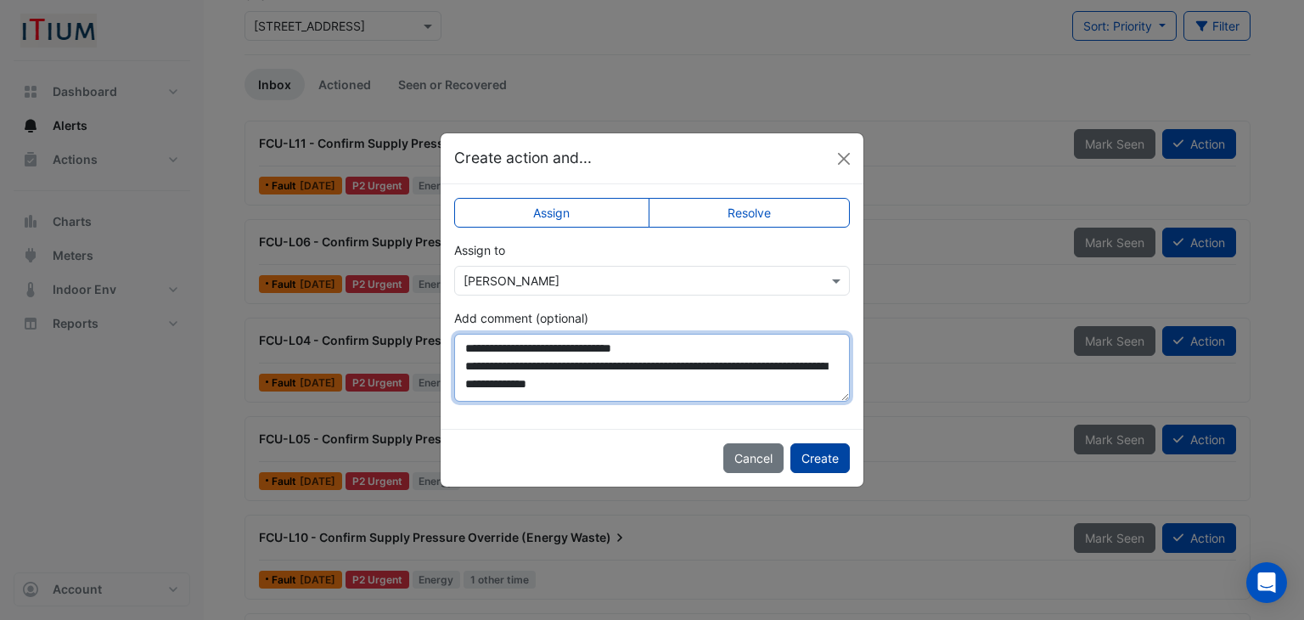
type textarea "**********"
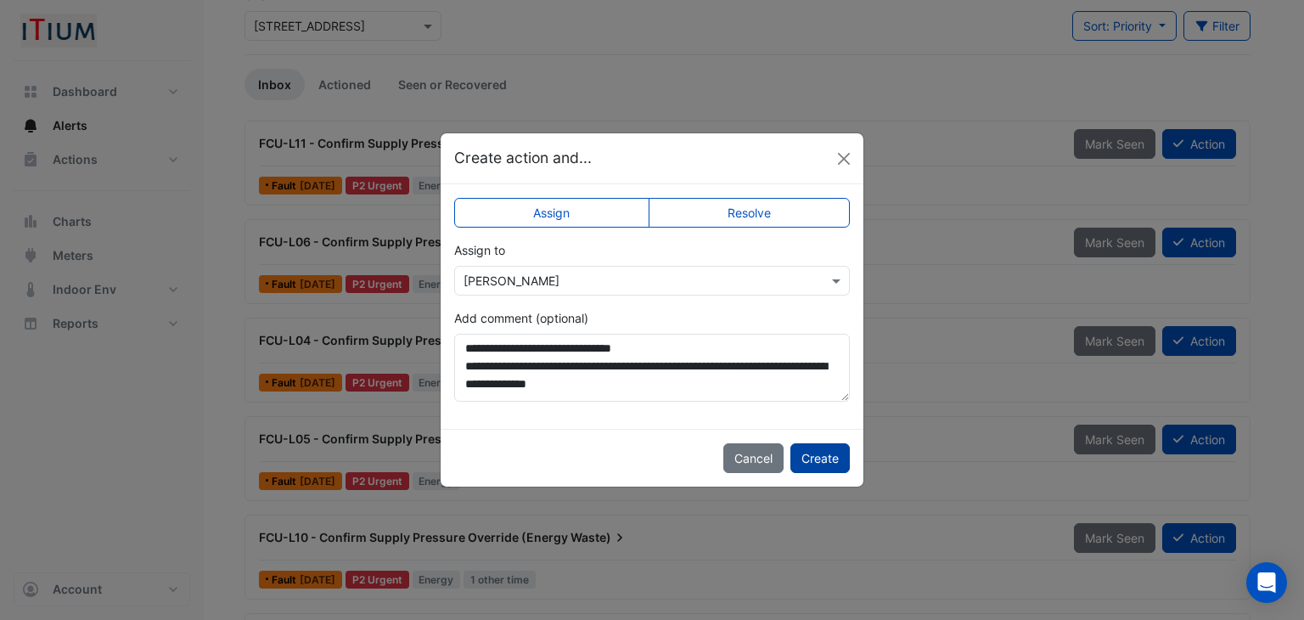
click at [830, 461] on button "Create" at bounding box center [819, 458] width 59 height 30
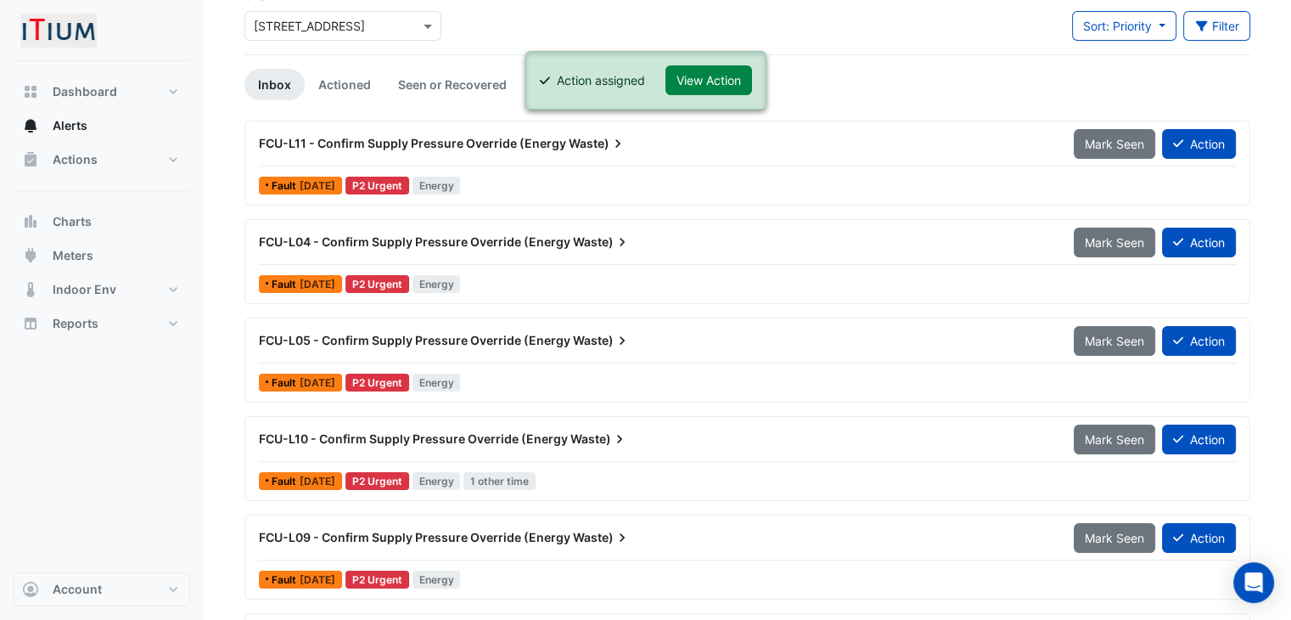
click at [683, 239] on div "FCU-L04 - Confirm Supply Pressure Override (Energy Waste)" at bounding box center [656, 241] width 794 height 17
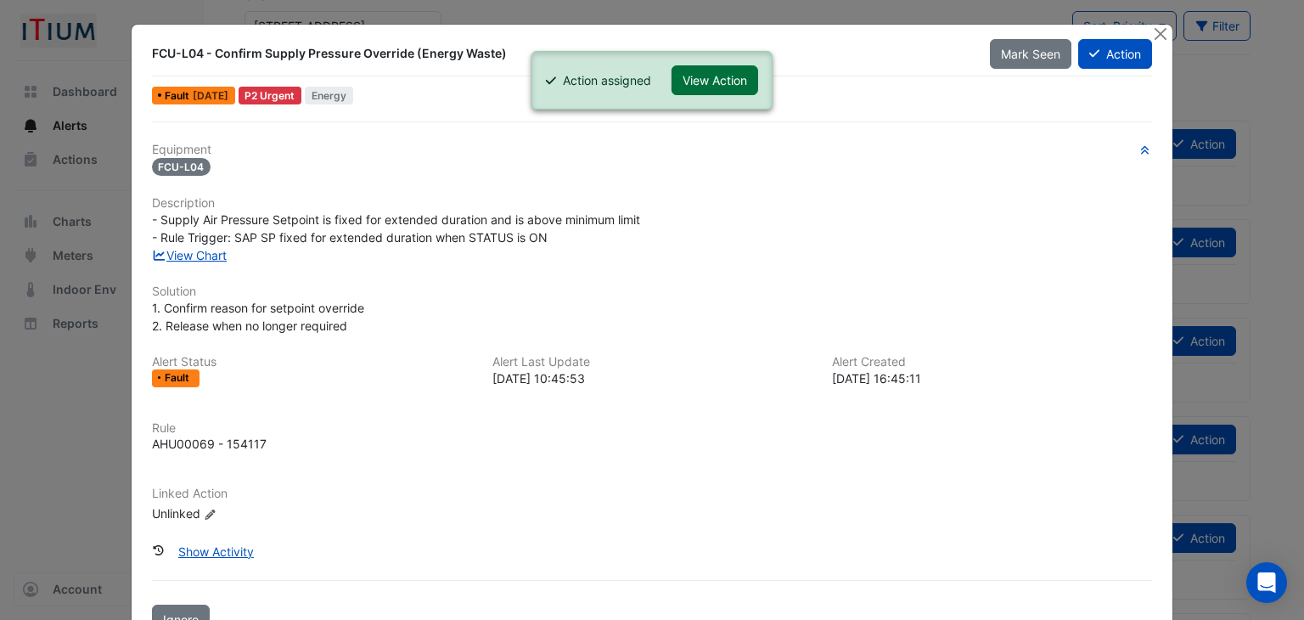
click at [710, 65] on button "View Action" at bounding box center [714, 80] width 87 height 30
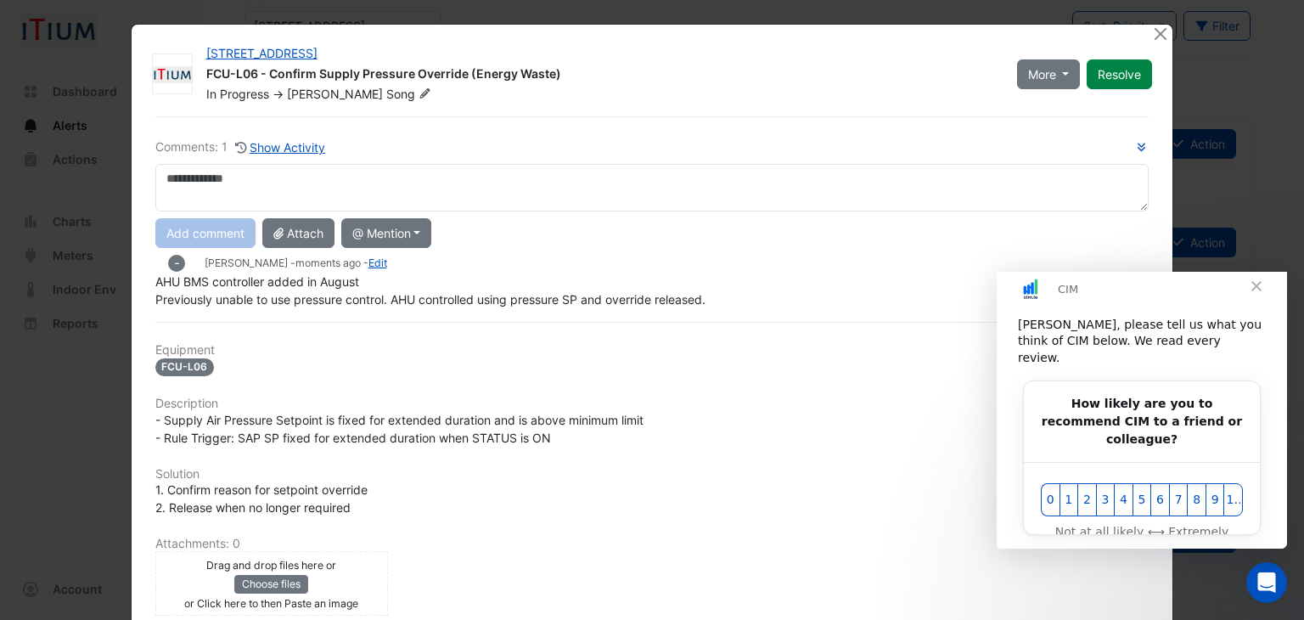
click at [1249, 309] on span "Close" at bounding box center [1256, 285] width 61 height 61
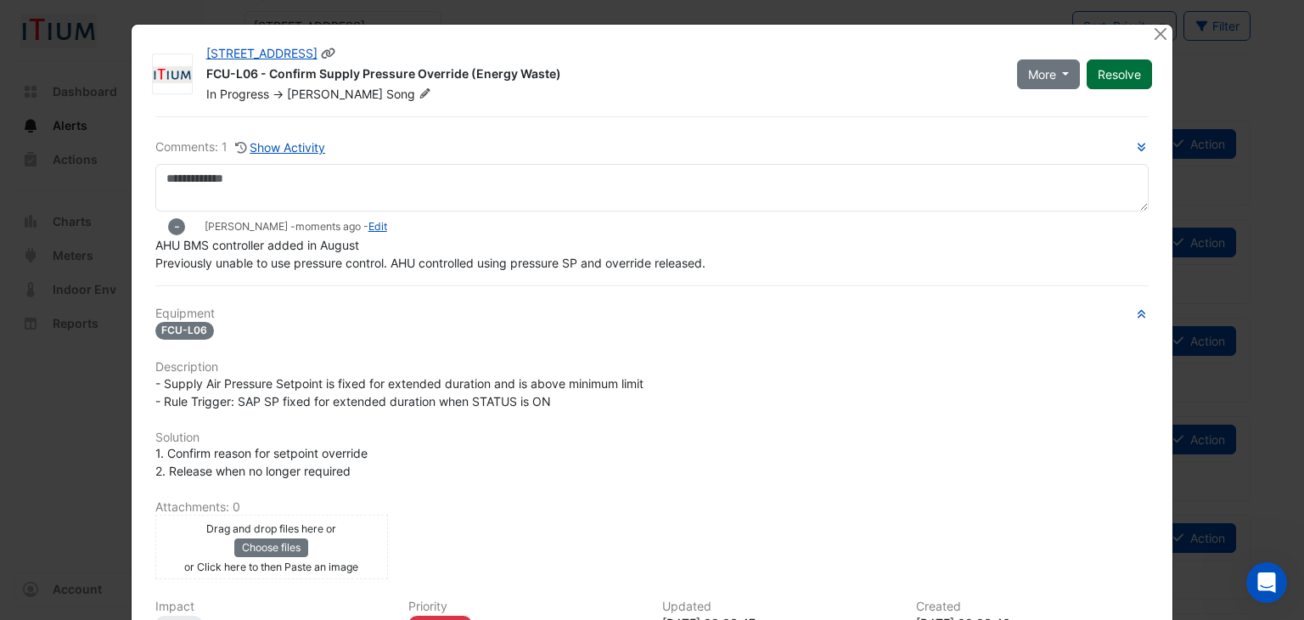
click at [1114, 72] on button "Resolve" at bounding box center [1118, 74] width 65 height 30
click at [1141, 41] on div "1 Spring Street FCU-L06 - Confirm Supply Pressure Override (Energy Waste) Close…" at bounding box center [679, 70] width 967 height 65
click at [1144, 38] on div "1 Spring Street FCU-L06 - Confirm Supply Pressure Override (Energy Waste) Close…" at bounding box center [679, 70] width 967 height 65
click at [1151, 37] on button "Close" at bounding box center [1160, 34] width 18 height 18
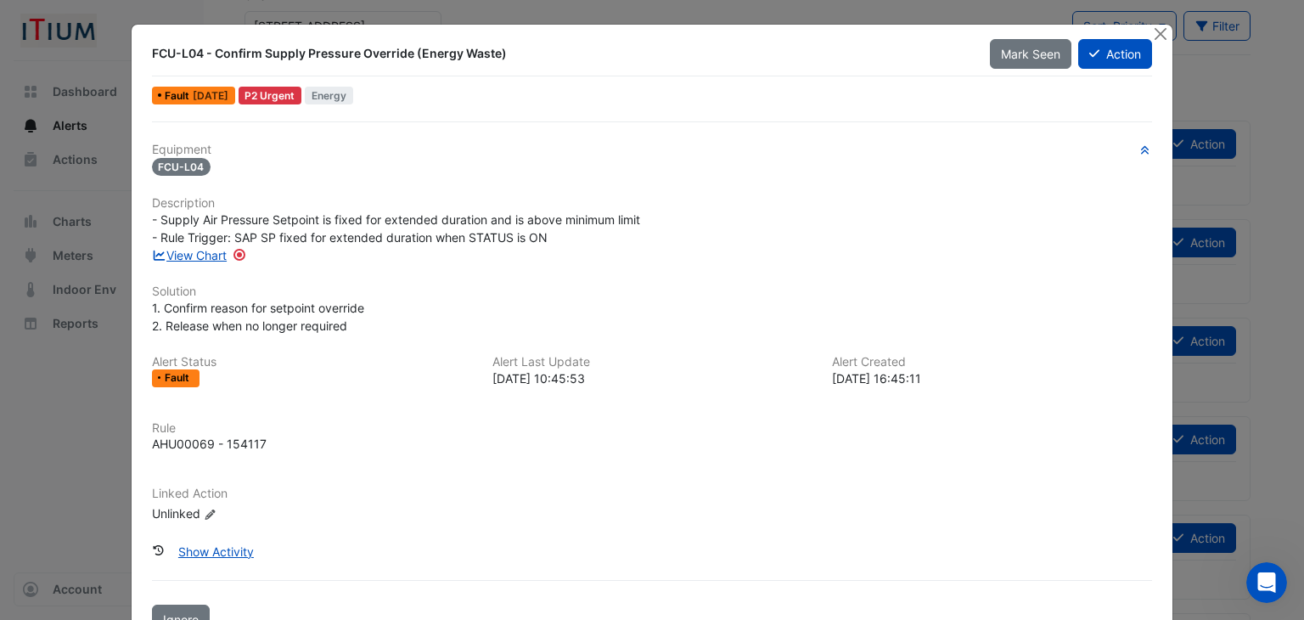
click at [1219, 408] on ngb-modal-window "FCU-L04 - Confirm Supply Pressure Override (Energy Waste) Mark Seen Action Faul…" at bounding box center [652, 310] width 1304 height 620
click at [1153, 38] on button "Close" at bounding box center [1160, 34] width 18 height 18
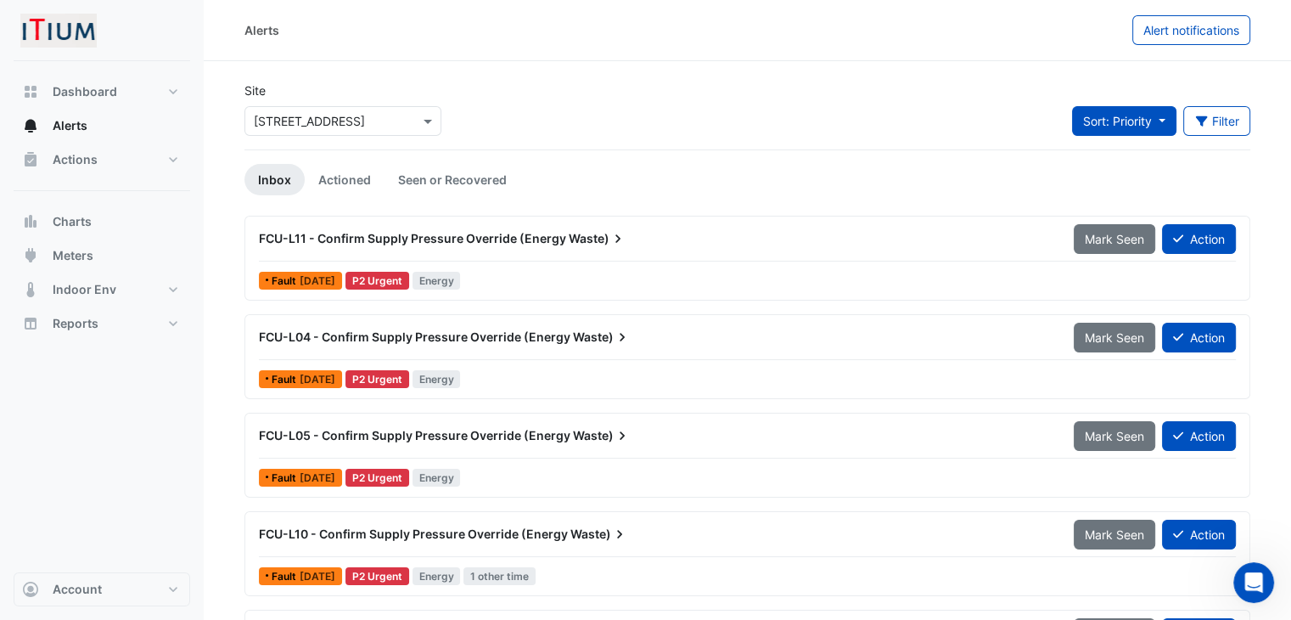
click at [1150, 124] on span "Sort: Priority" at bounding box center [1117, 121] width 69 height 14
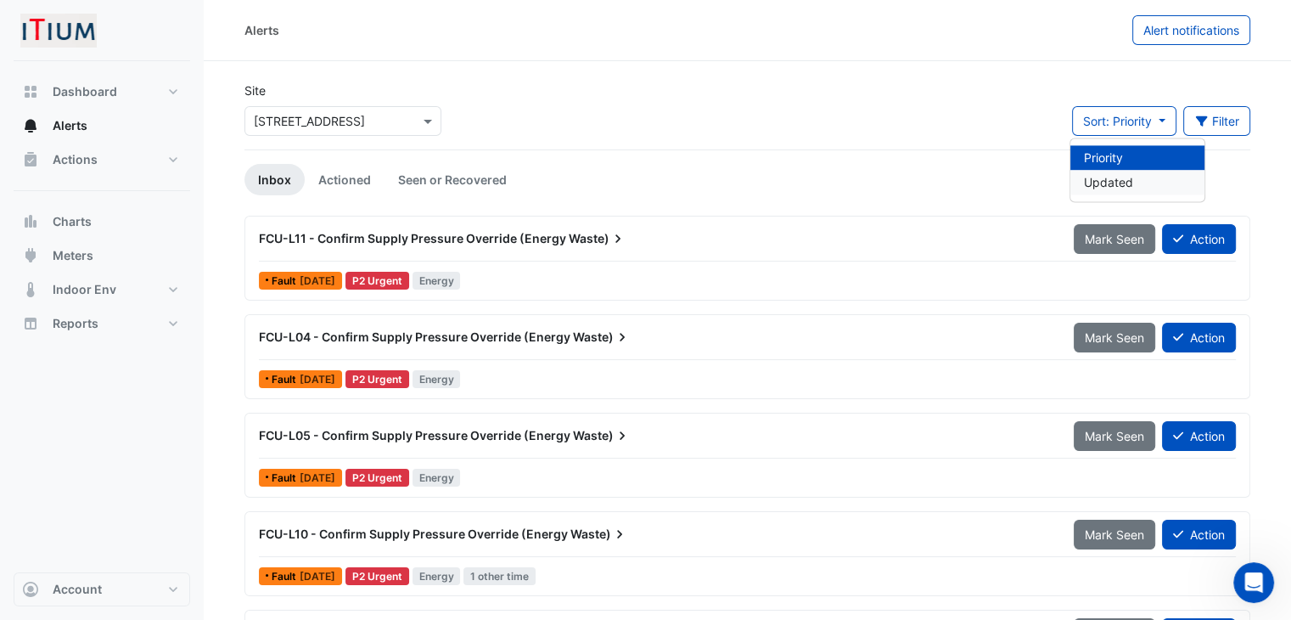
click at [1116, 177] on li "Updated" at bounding box center [1137, 182] width 134 height 25
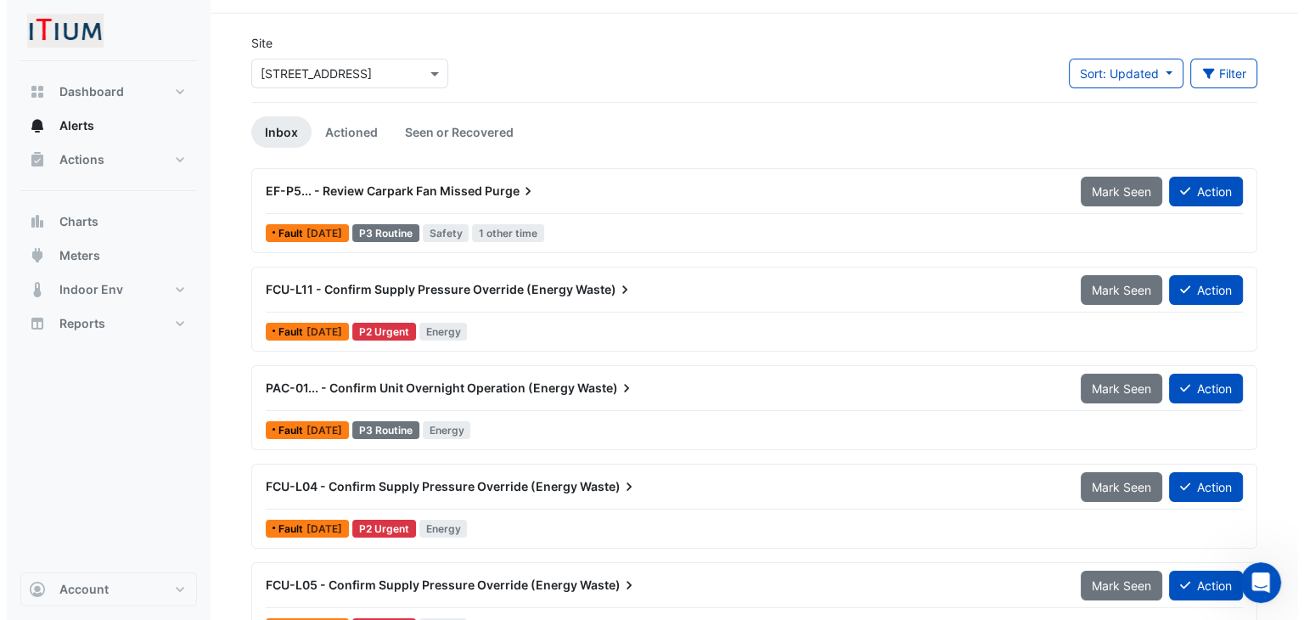
scroll to position [75, 0]
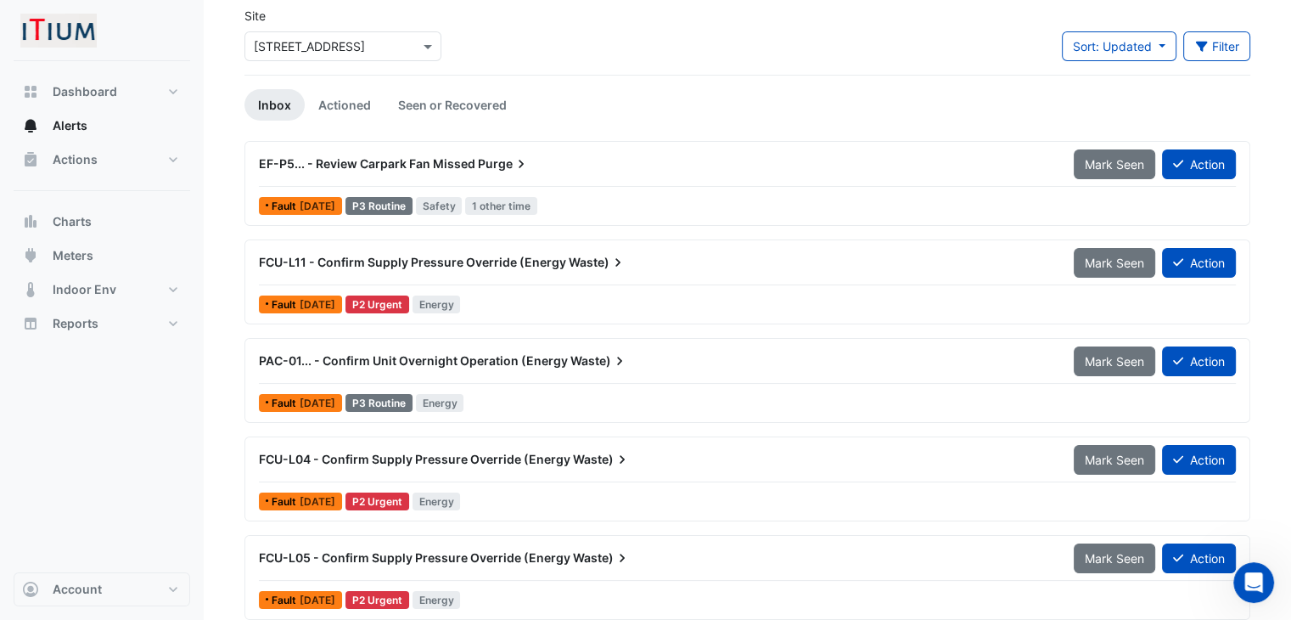
click at [560, 361] on span "PAC-01... - Confirm Unit Overnight Operation (Energy" at bounding box center [413, 360] width 309 height 14
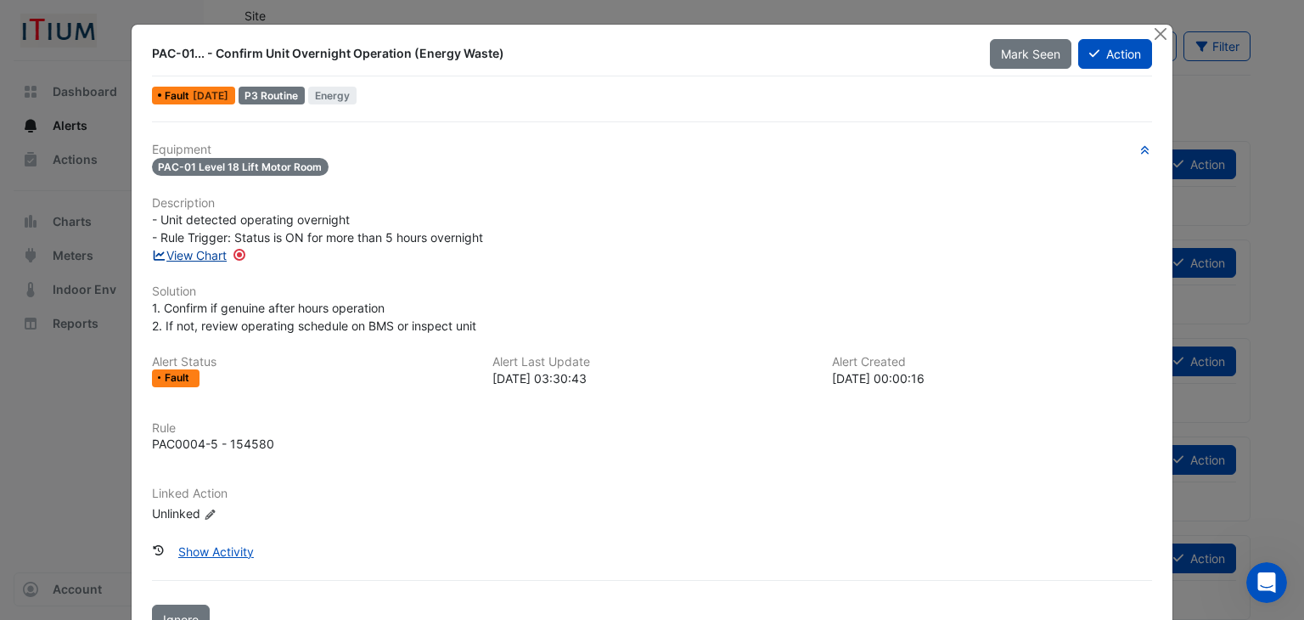
click at [202, 249] on link "View Chart" at bounding box center [190, 255] width 76 height 14
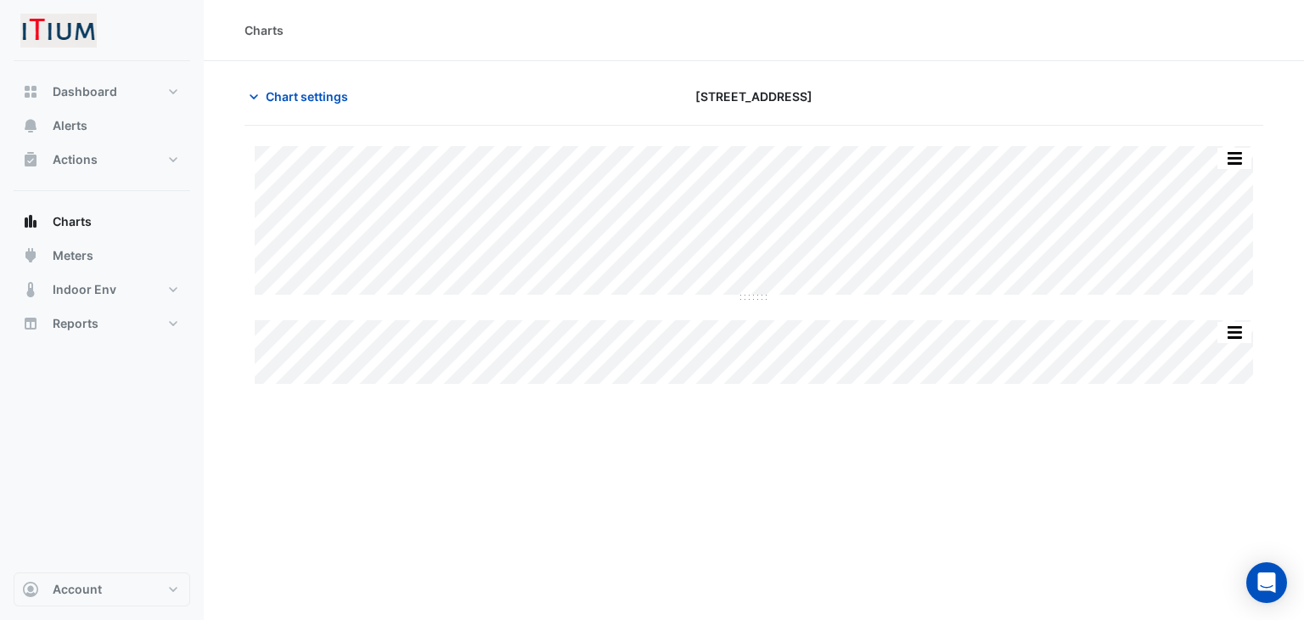
click at [945, 404] on div "Charts Chart settings 1 Spring Street Split All Split None Print Save as JPEG S…" at bounding box center [754, 310] width 1100 height 620
click at [1228, 149] on button "button" at bounding box center [1234, 158] width 34 height 21
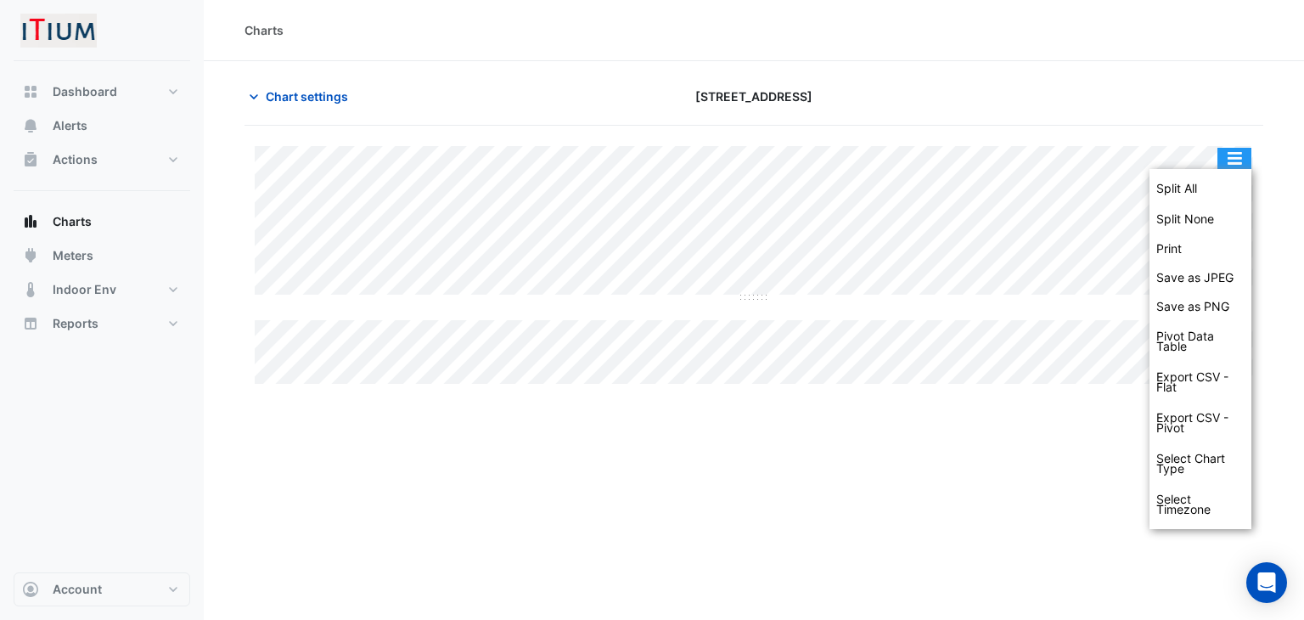
click at [1226, 149] on button "button" at bounding box center [1234, 158] width 34 height 21
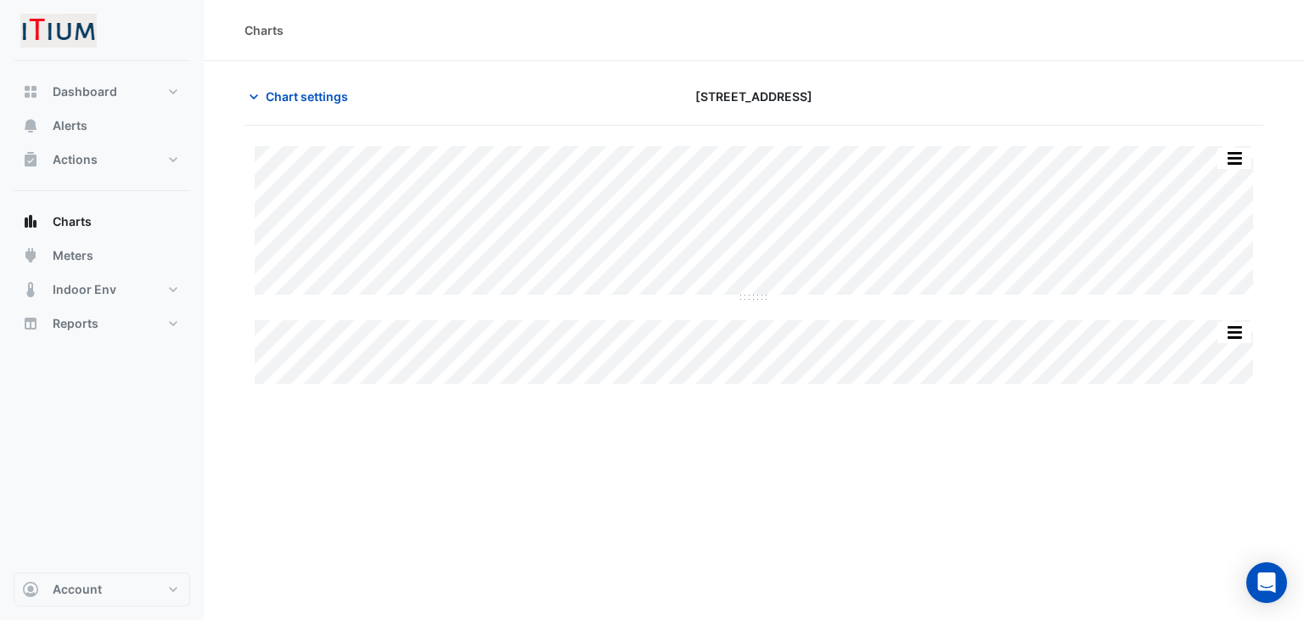
click at [740, 419] on div "Charts Chart settings [STREET_ADDRESS] Split All Split None Print Save as JPEG …" at bounding box center [754, 310] width 1100 height 620
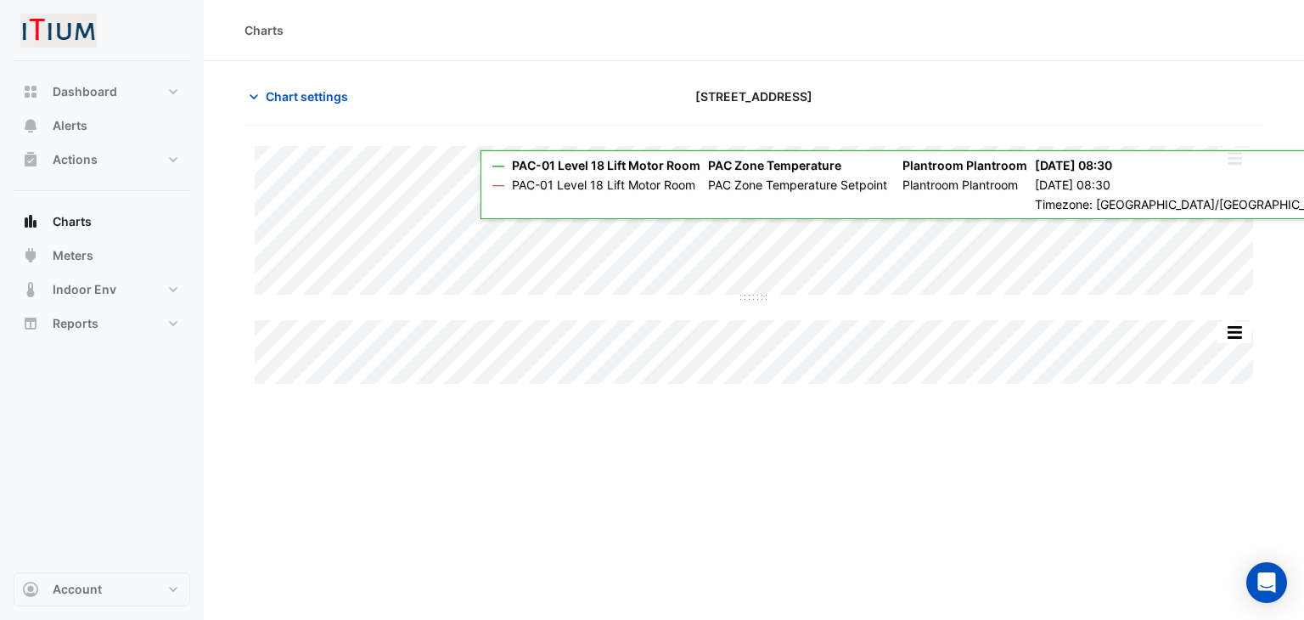
click at [807, 424] on div "Charts Chart settings [STREET_ADDRESS] Split All Split None Print Save as JPEG …" at bounding box center [754, 310] width 1100 height 620
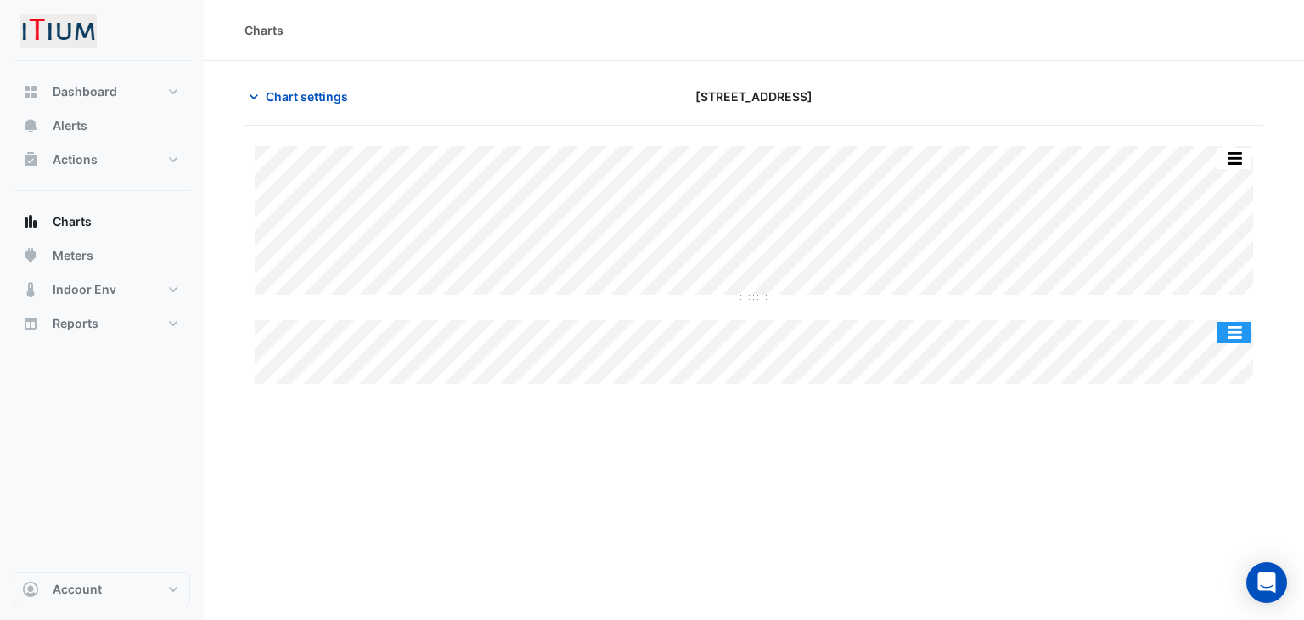
click at [1232, 334] on button "button" at bounding box center [1234, 332] width 34 height 21
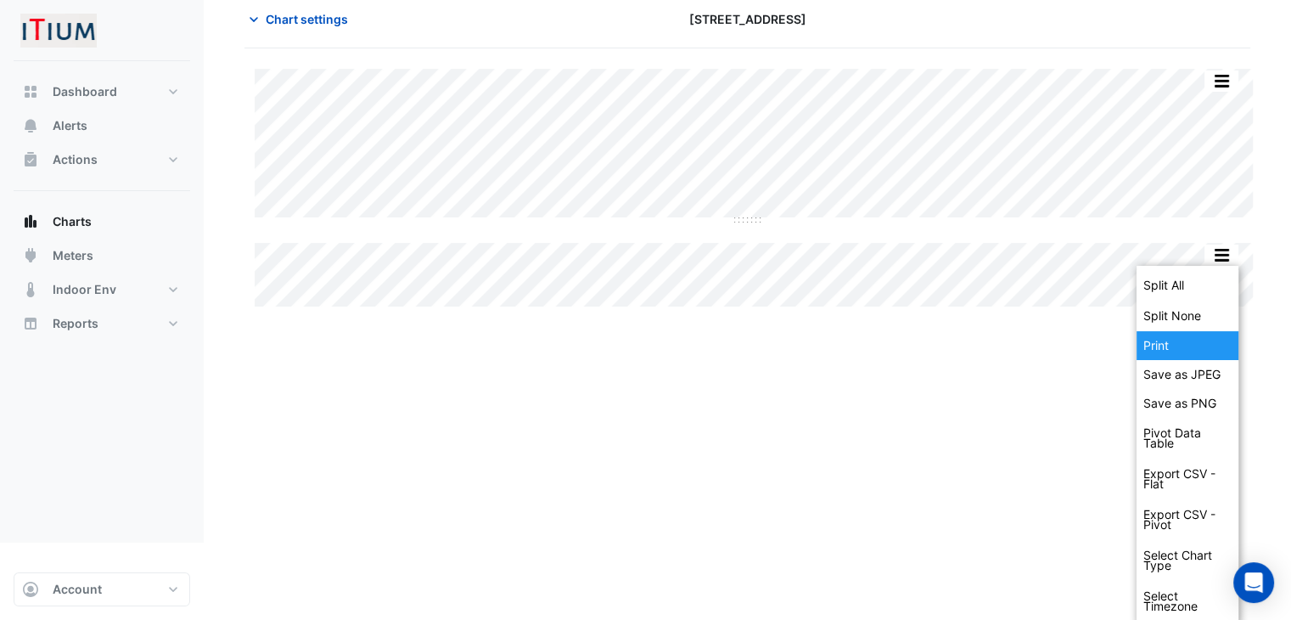
scroll to position [82, 0]
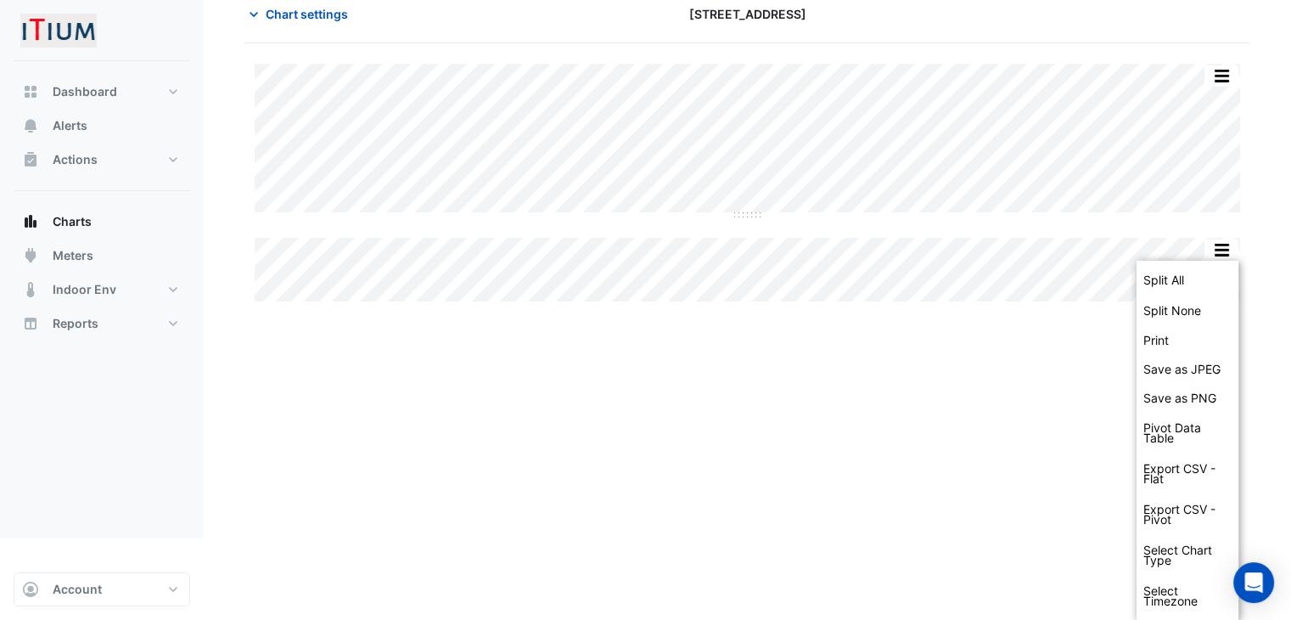
click at [1037, 391] on div "Charts Chart settings [STREET_ADDRESS] Split All Split None Print Save as JPEG …" at bounding box center [747, 228] width 1087 height 620
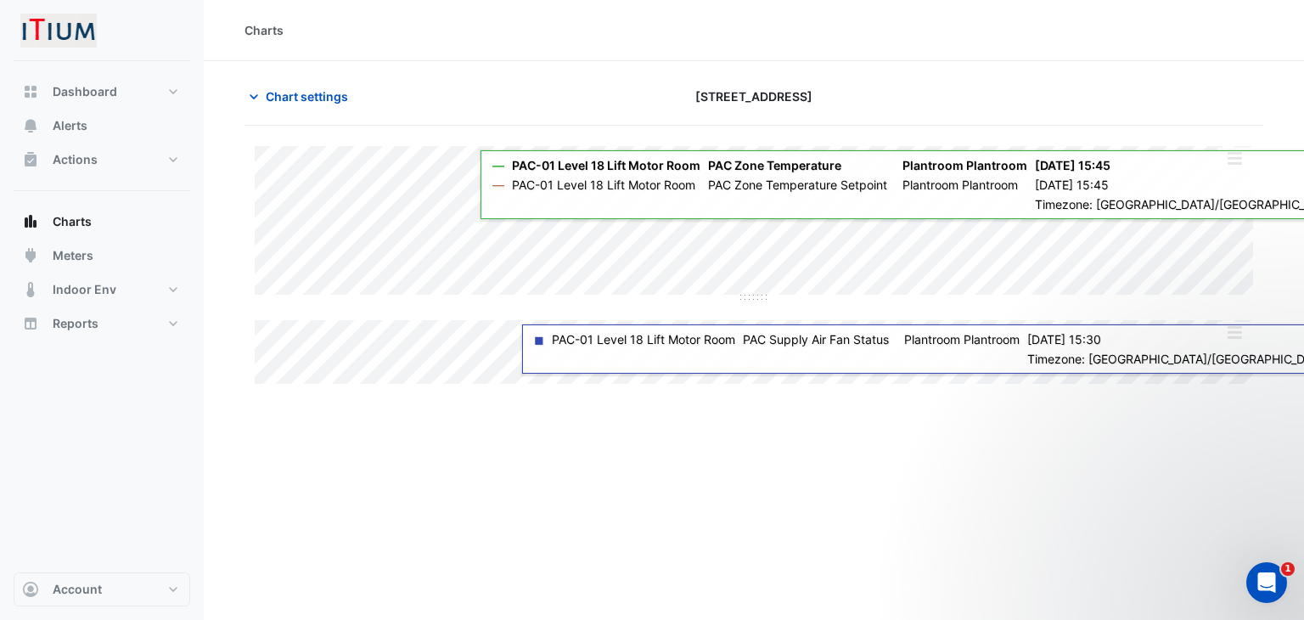
scroll to position [0, 0]
